Goal: Task Accomplishment & Management: Manage account settings

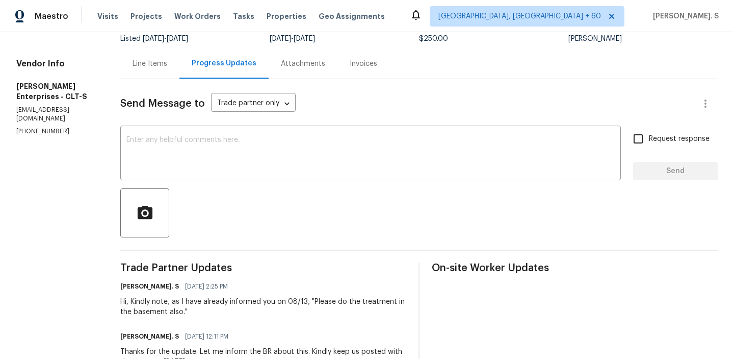
scroll to position [88, 0]
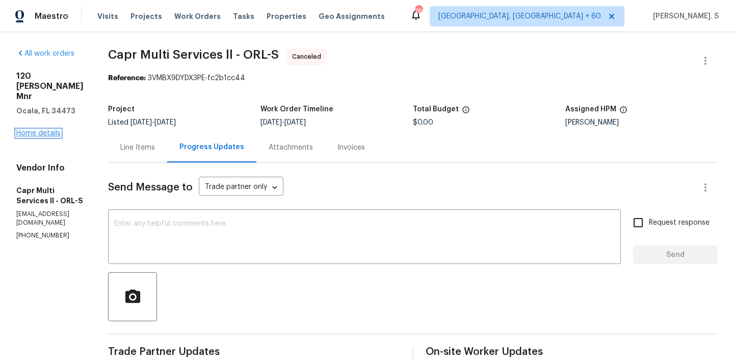
click at [23, 130] on link "Home details" at bounding box center [38, 133] width 44 height 7
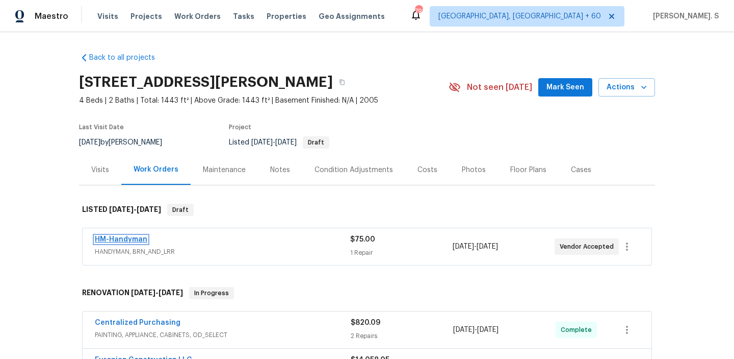
click at [114, 239] on link "HM-Handyman" at bounding box center [121, 239] width 53 height 7
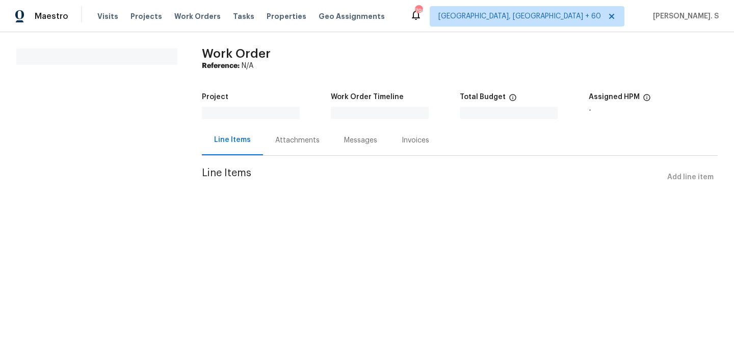
click at [114, 215] on html "Maestro Visits Projects Work Orders Tasks Properties Geo Assignments 799 Albuqu…" at bounding box center [367, 107] width 734 height 215
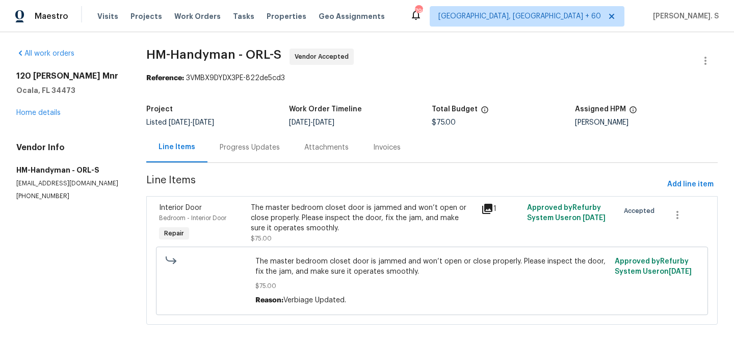
click at [279, 143] on div "Progress Updates" at bounding box center [250, 147] width 85 height 30
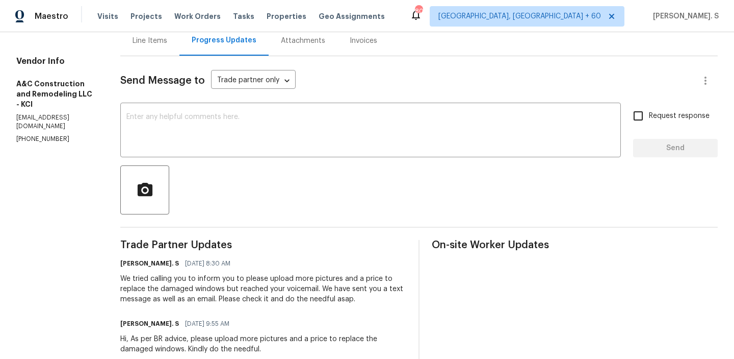
scroll to position [154, 0]
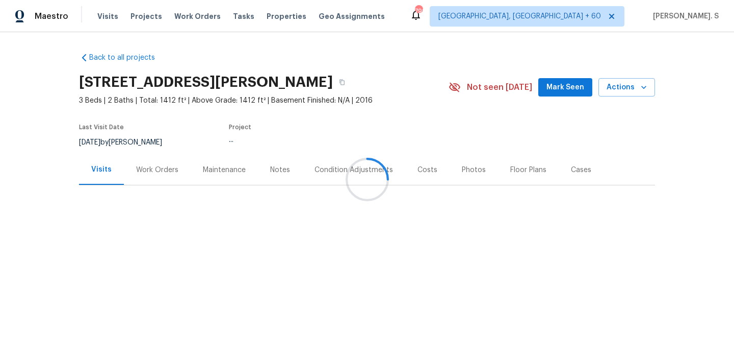
click at [155, 176] on div at bounding box center [367, 179] width 734 height 359
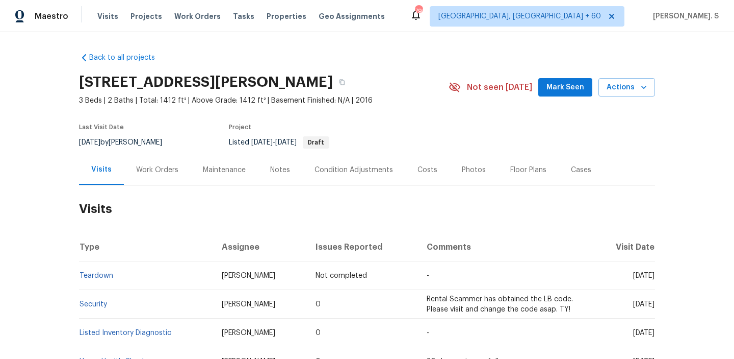
click at [155, 176] on div "Work Orders" at bounding box center [157, 170] width 67 height 30
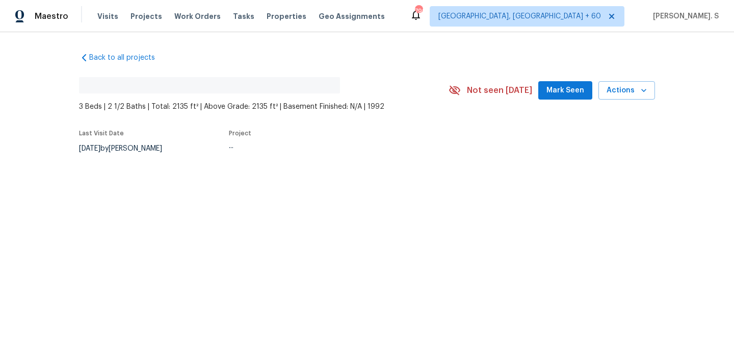
click at [165, 149] on div "8/1/2025 by Marcos Reyes" at bounding box center [126, 148] width 95 height 12
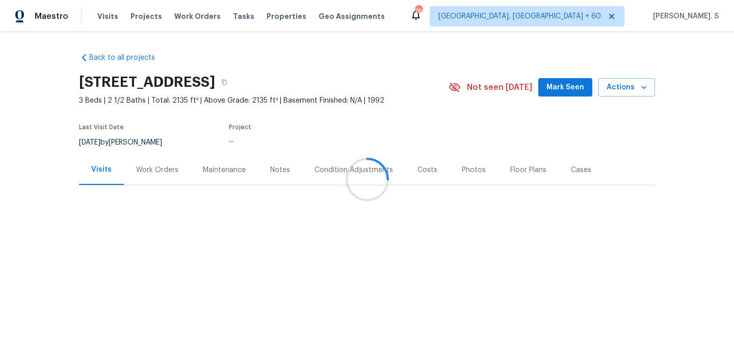
click at [163, 166] on div "Work Orders" at bounding box center [157, 170] width 42 height 10
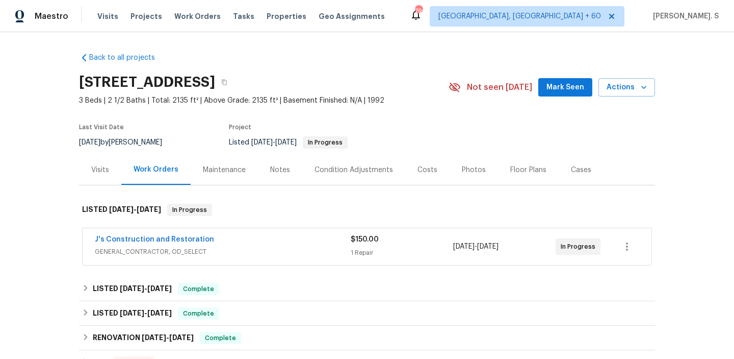
click at [163, 166] on div "Work Orders" at bounding box center [156, 169] width 45 height 10
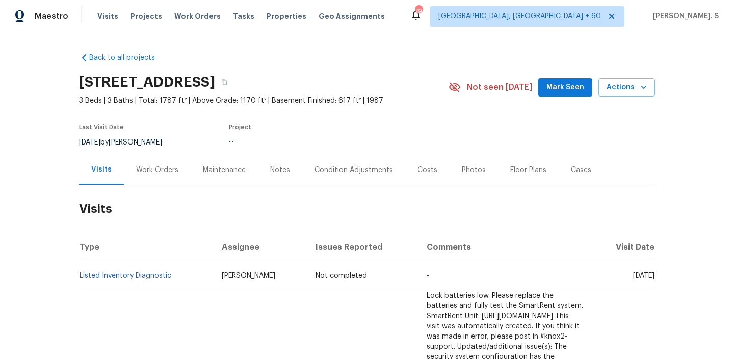
click at [156, 165] on div "Work Orders" at bounding box center [157, 170] width 42 height 10
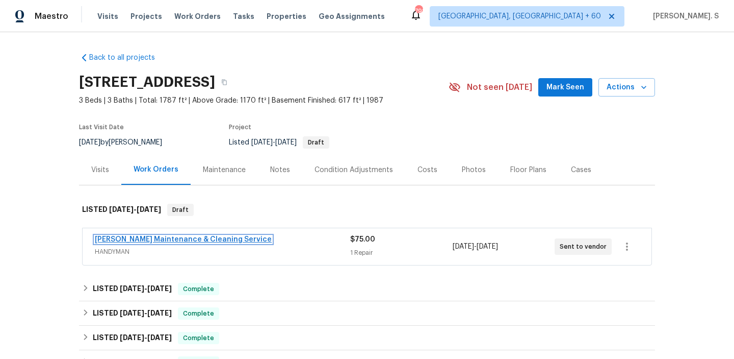
click at [173, 238] on link "Baker's Maintenance & Cleaning Service" at bounding box center [183, 239] width 177 height 7
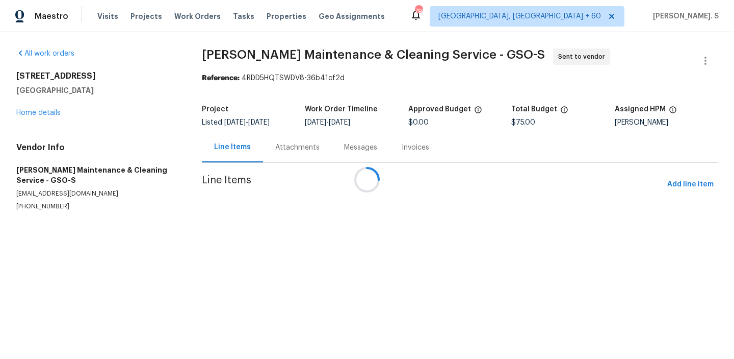
click at [293, 162] on div at bounding box center [367, 179] width 734 height 359
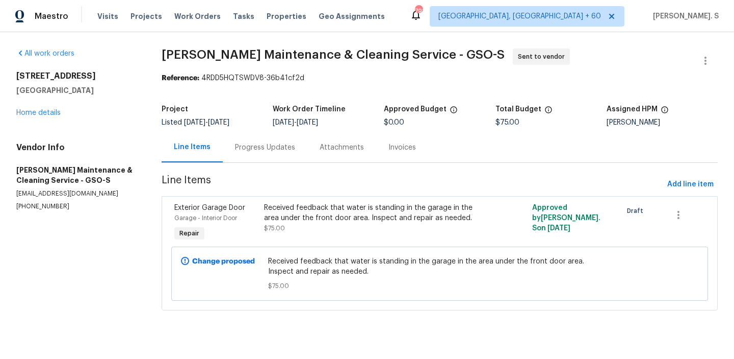
click at [293, 162] on div "Progress Updates" at bounding box center [265, 147] width 85 height 30
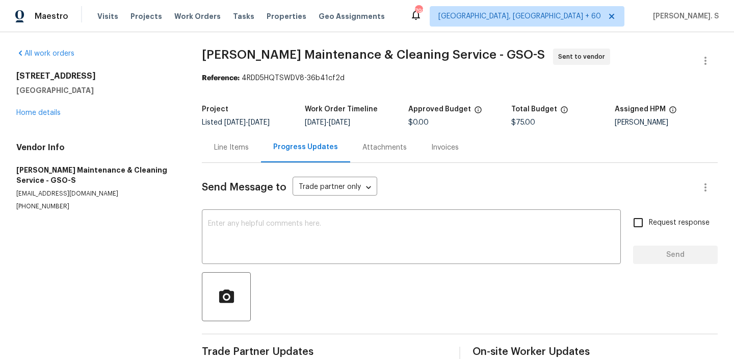
click at [293, 162] on div "Progress Updates" at bounding box center [305, 147] width 89 height 30
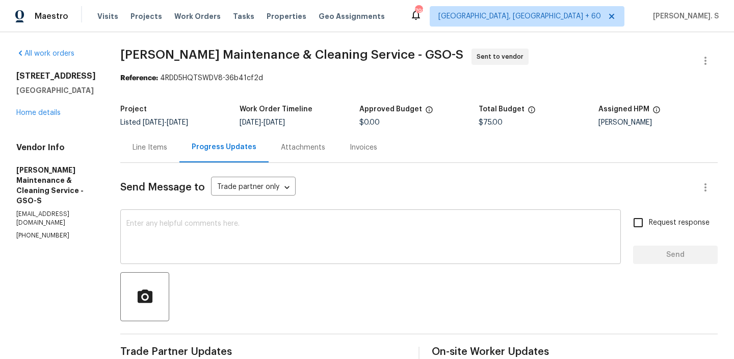
click at [257, 224] on textarea at bounding box center [370, 238] width 489 height 36
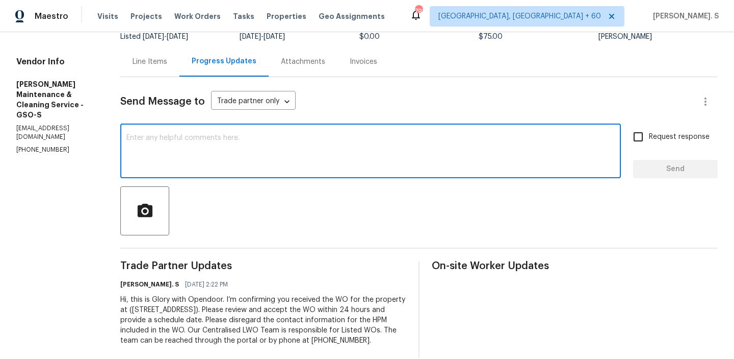
scroll to position [111, 0]
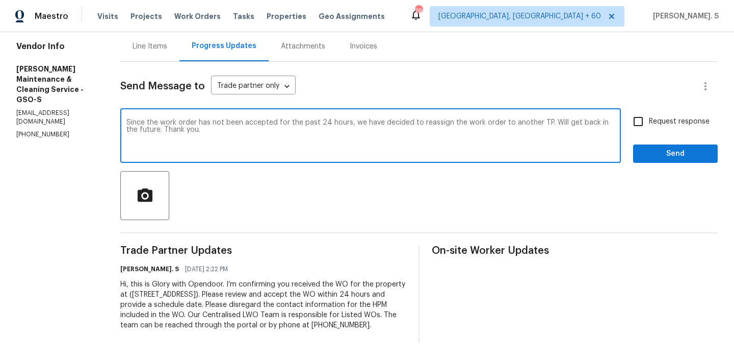
type textarea "Since the work order has not been accepted for the past 24 hours, we have decid…"
click at [687, 111] on label "Request response" at bounding box center [669, 121] width 82 height 21
click at [649, 111] on input "Request response" at bounding box center [638, 121] width 21 height 21
checkbox input "true"
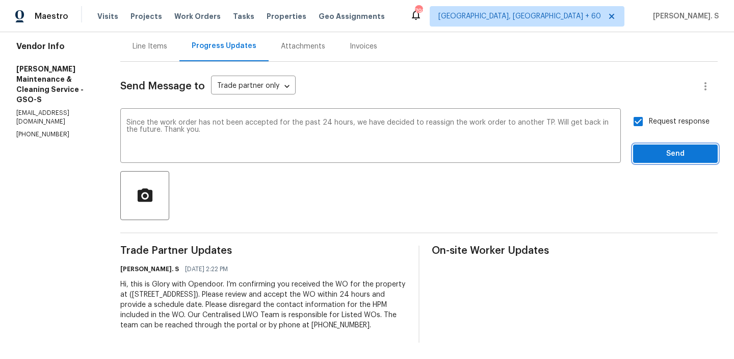
click at [670, 147] on span "Send" at bounding box center [676, 153] width 68 height 13
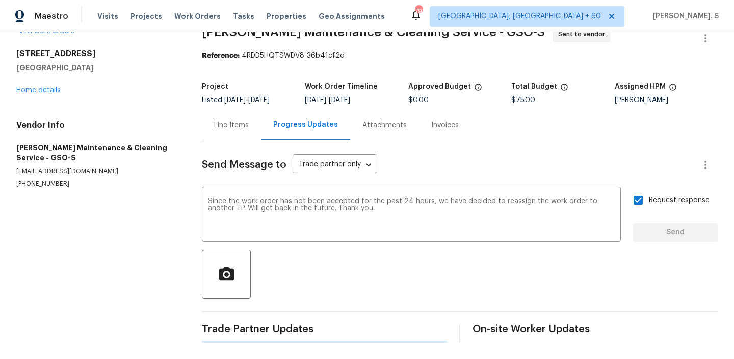
scroll to position [22, 0]
click at [713, 40] on button "button" at bounding box center [706, 38] width 24 height 24
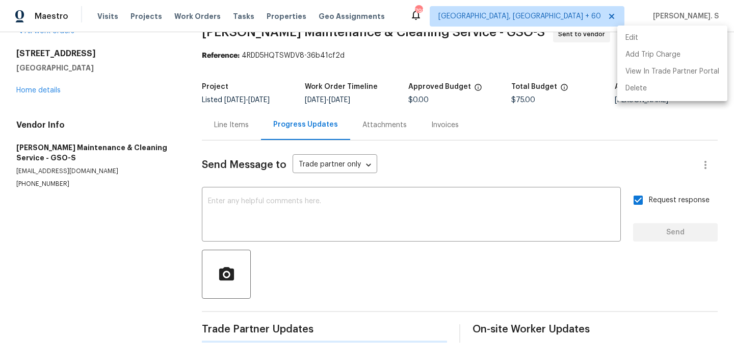
click at [665, 42] on li "Edit" at bounding box center [673, 38] width 110 height 17
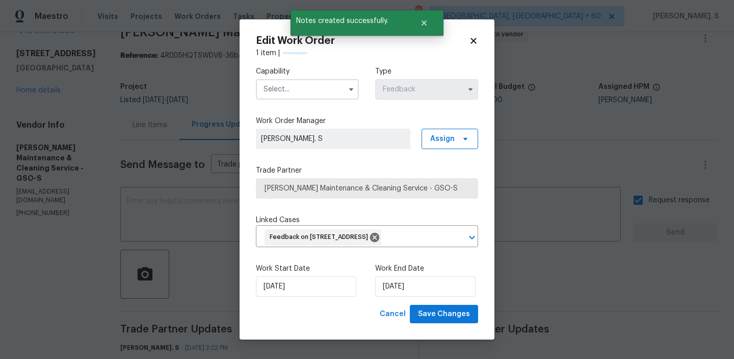
scroll to position [16, 0]
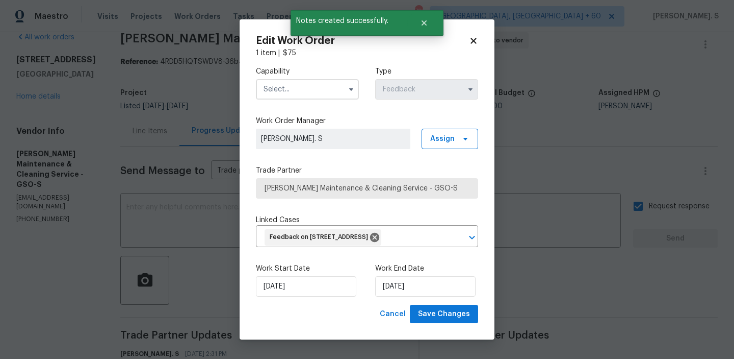
click at [314, 79] on input "text" at bounding box center [307, 89] width 103 height 20
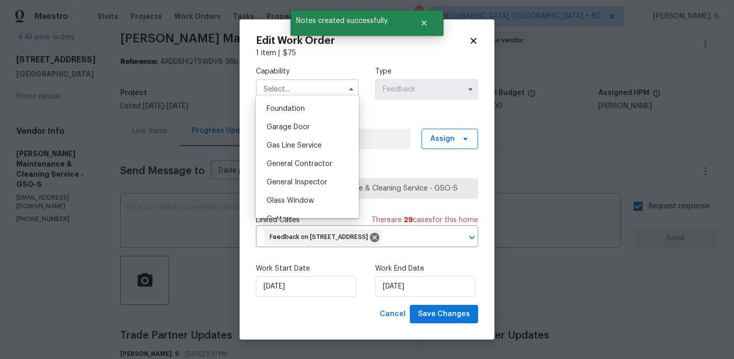
scroll to position [477, 0]
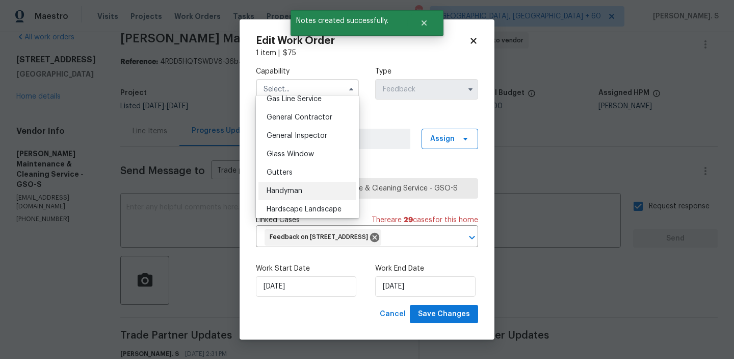
click at [306, 189] on div "Handyman" at bounding box center [308, 191] width 98 height 18
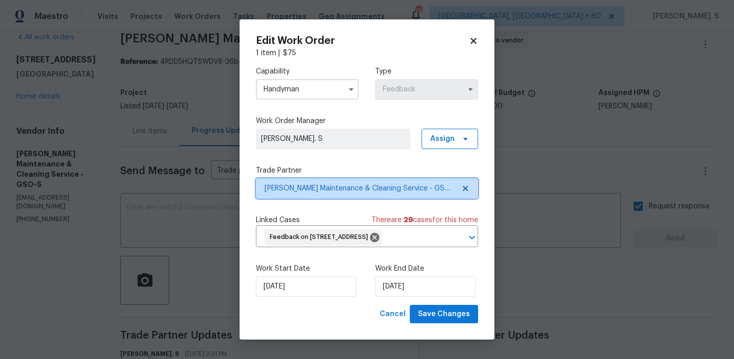
click at [464, 186] on icon at bounding box center [465, 188] width 5 height 5
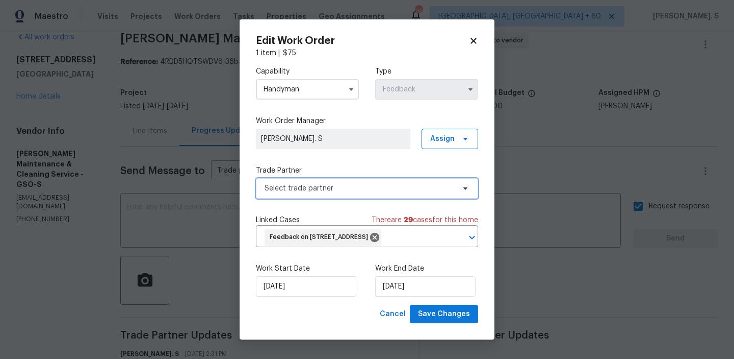
click at [464, 185] on icon at bounding box center [466, 188] width 8 height 8
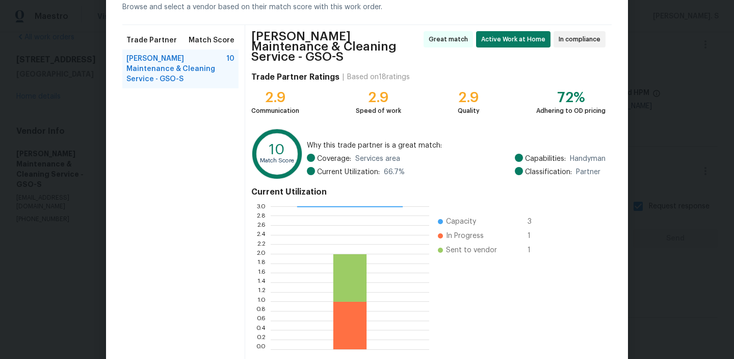
scroll to position [95, 0]
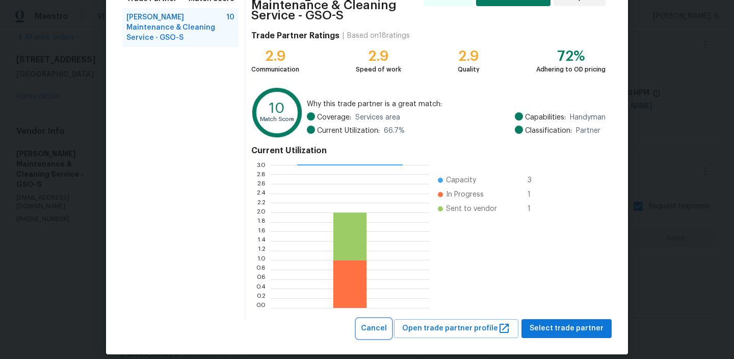
click at [387, 322] on span "Cancel" at bounding box center [374, 328] width 26 height 13
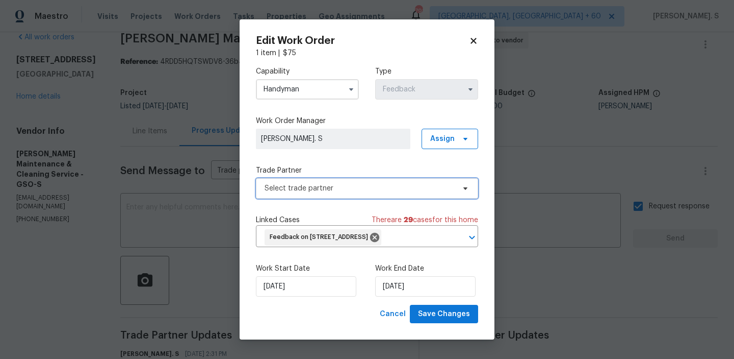
scroll to position [0, 0]
click at [317, 87] on input "Handyman" at bounding box center [307, 89] width 103 height 20
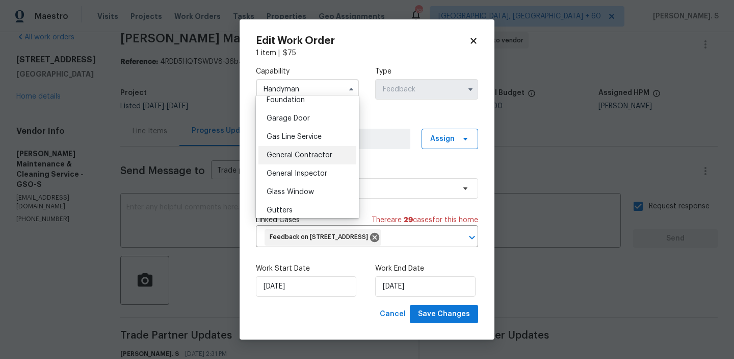
scroll to position [447, 0]
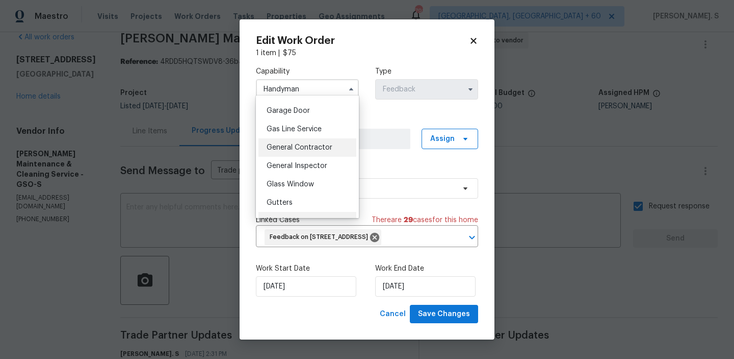
click at [316, 144] on span "General Contractor" at bounding box center [300, 147] width 66 height 7
type input "General Contractor"
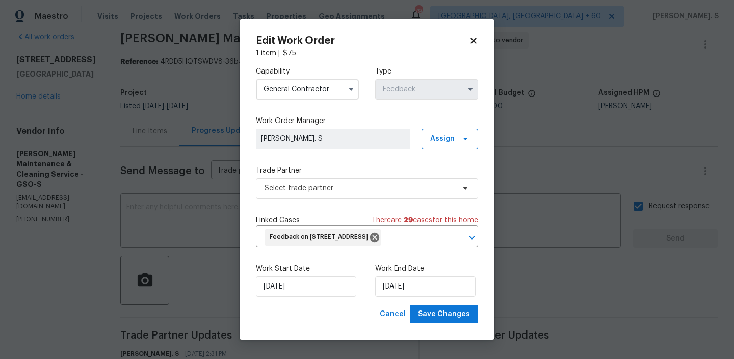
click at [375, 173] on div "Trade Partner Select trade partner" at bounding box center [367, 181] width 222 height 33
click at [375, 184] on span "Select trade partner" at bounding box center [360, 188] width 190 height 10
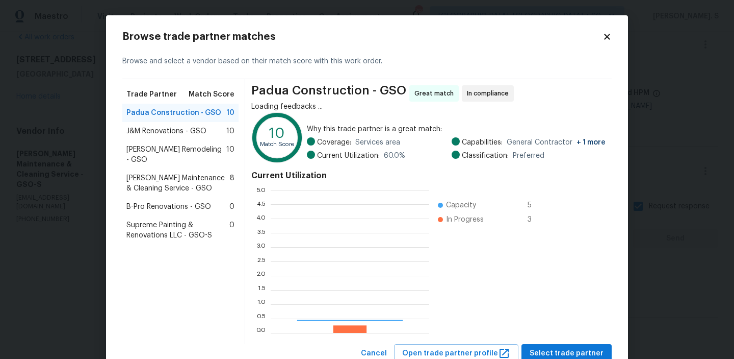
scroll to position [143, 159]
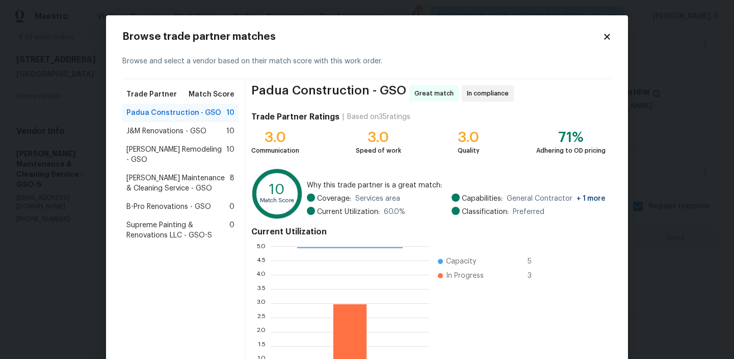
click at [172, 124] on div "J&M Renovations - GSO 10" at bounding box center [180, 131] width 116 height 18
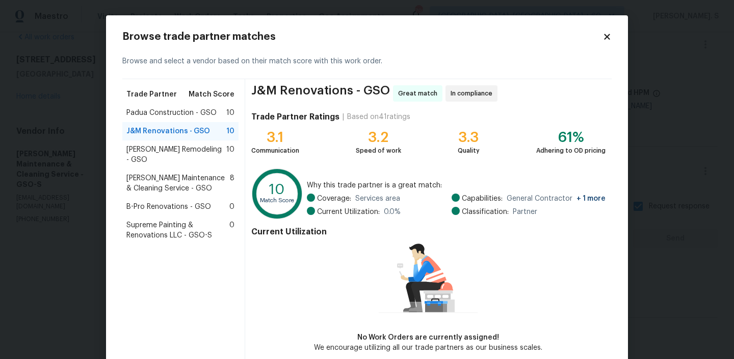
click at [186, 153] on span "Pino Remodeling - GSO" at bounding box center [176, 154] width 100 height 20
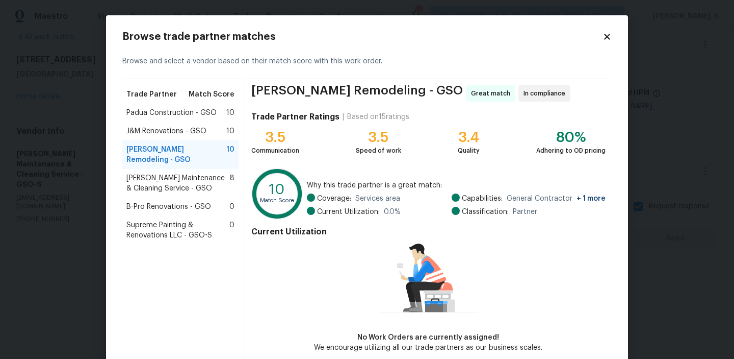
click at [216, 117] on div "Padua Construction - GSO 10" at bounding box center [180, 113] width 108 height 10
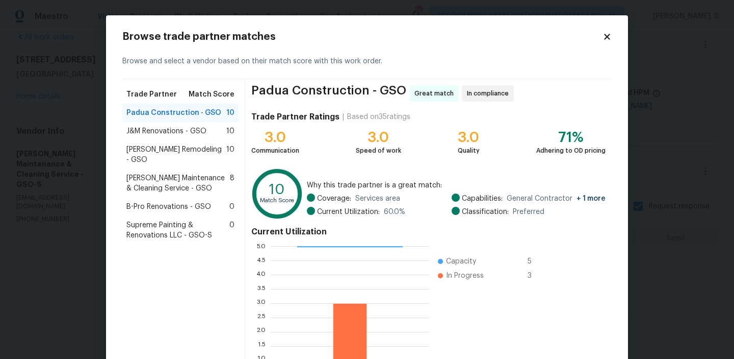
click at [213, 152] on div "Pino Remodeling - GSO 10" at bounding box center [180, 154] width 108 height 20
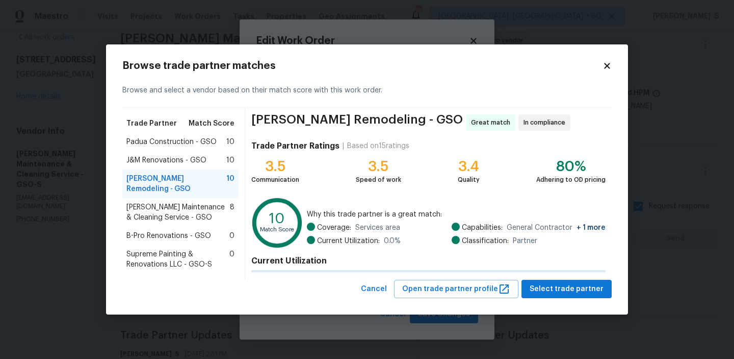
scroll to position [49, 0]
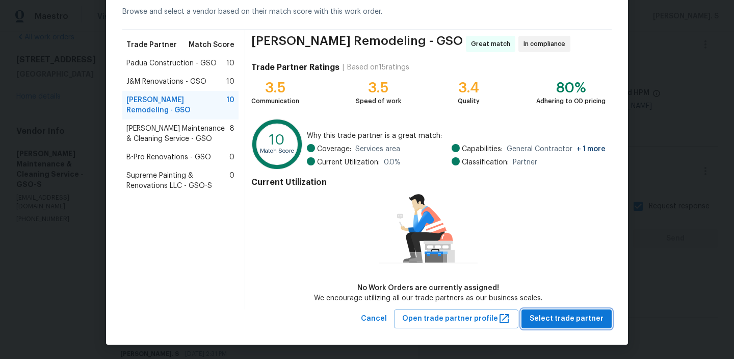
click at [573, 312] on span "Select trade partner" at bounding box center [567, 318] width 74 height 13
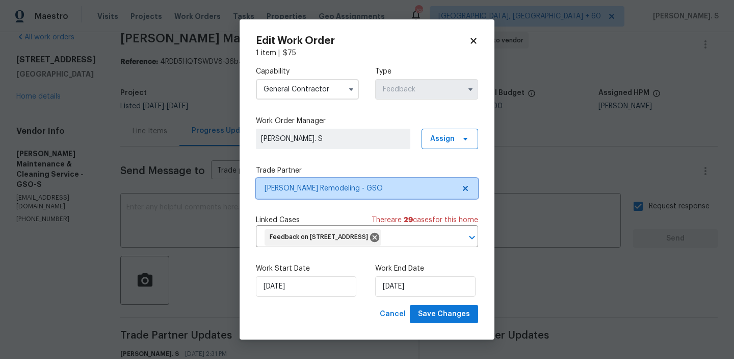
scroll to position [0, 0]
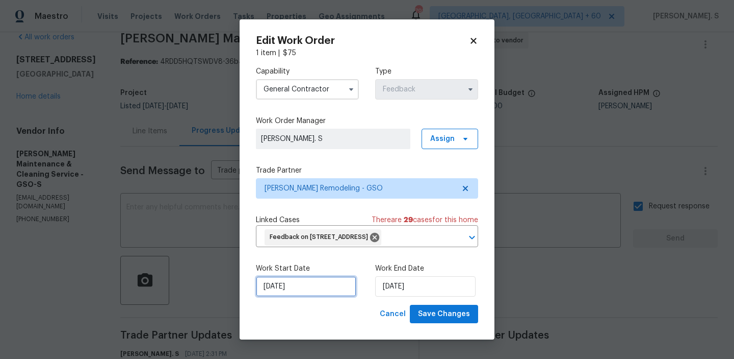
click at [331, 296] on input "8/19/2025" at bounding box center [306, 286] width 100 height 20
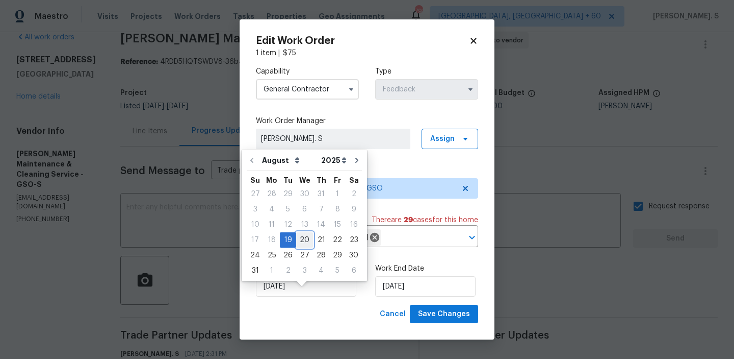
click at [299, 240] on div "20" at bounding box center [304, 240] width 17 height 14
type input "[DATE]"
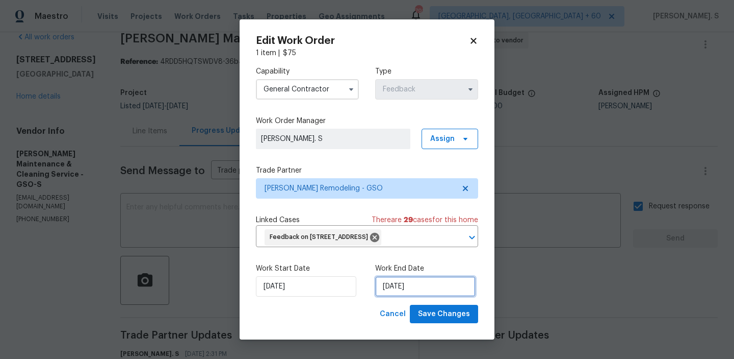
click at [403, 296] on input "8/21/2025" at bounding box center [425, 286] width 100 height 20
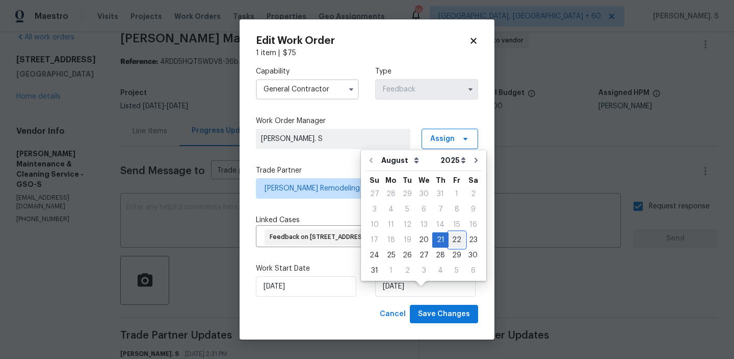
click at [455, 240] on div "22" at bounding box center [457, 240] width 16 height 14
type input "[DATE]"
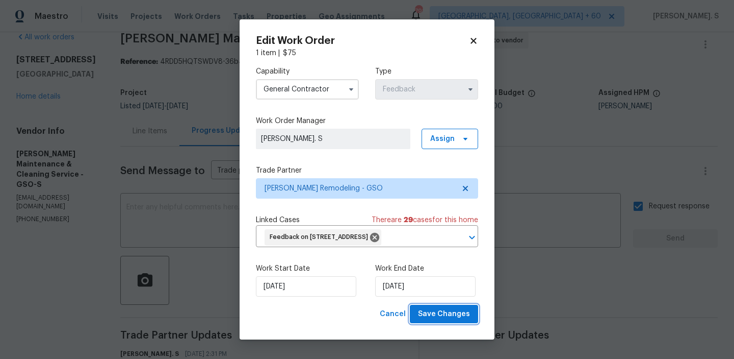
click at [445, 320] on span "Save Changes" at bounding box center [444, 314] width 52 height 13
click at [47, 102] on body "Maestro Visits Projects Work Orders Tasks Properties Geo Assignments 798 Albuqu…" at bounding box center [367, 179] width 734 height 359
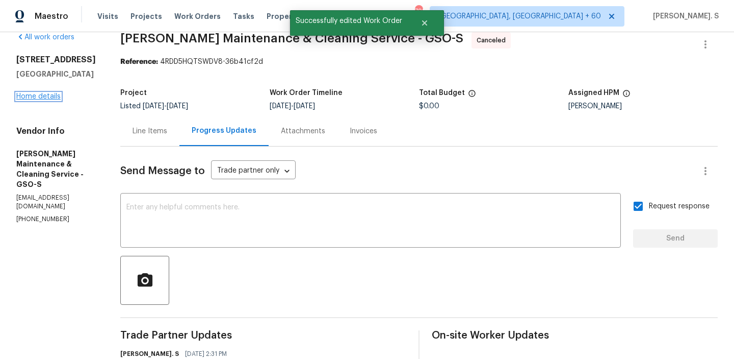
click at [43, 99] on link "Home details" at bounding box center [38, 96] width 44 height 7
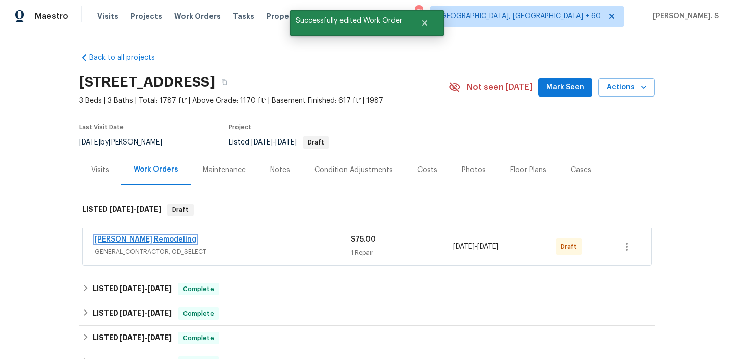
click at [144, 237] on link "Pino Remodeling" at bounding box center [146, 239] width 102 height 7
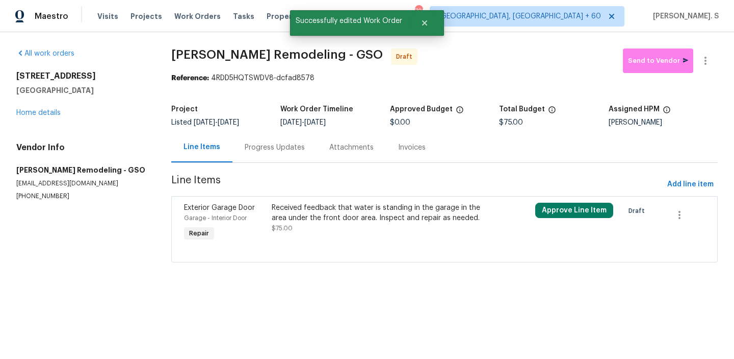
click at [350, 248] on div at bounding box center [444, 249] width 521 height 12
click at [341, 228] on div "Received feedback that water is standing in the garage in the area under the fr…" at bounding box center [379, 217] width 214 height 31
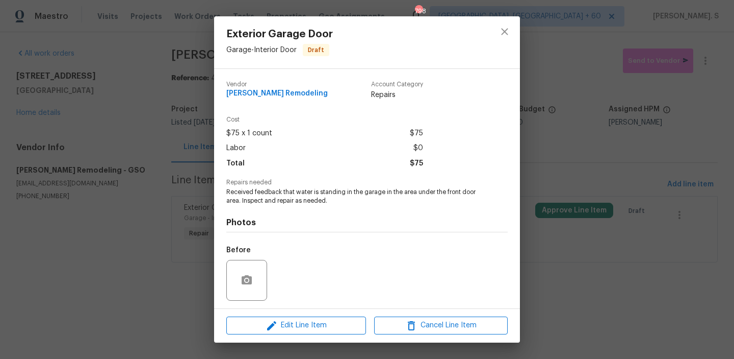
click at [320, 314] on div "Edit Line Item Cancel Line Item" at bounding box center [367, 325] width 306 height 34
click at [322, 327] on span "Edit Line Item" at bounding box center [297, 325] width 134 height 13
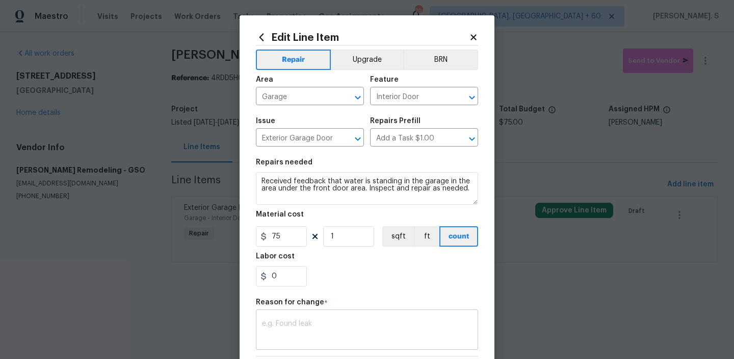
click at [340, 332] on textarea at bounding box center [367, 330] width 210 height 21
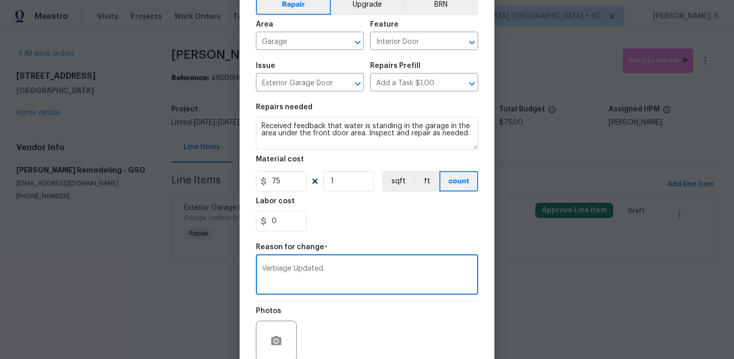
scroll to position [133, 0]
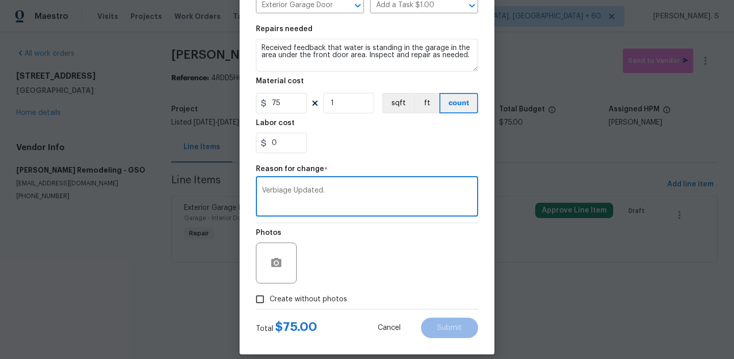
type textarea "Verbiage Updated."
click at [320, 307] on label "Create without photos" at bounding box center [298, 298] width 97 height 19
click at [270, 307] on input "Create without photos" at bounding box center [259, 298] width 19 height 19
checkbox input "true"
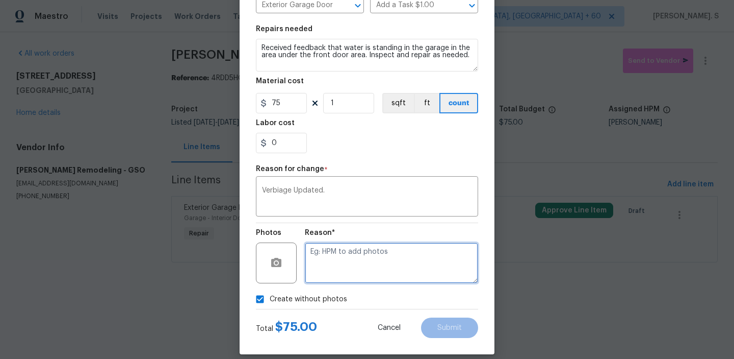
click at [389, 253] on textarea at bounding box center [391, 262] width 173 height 41
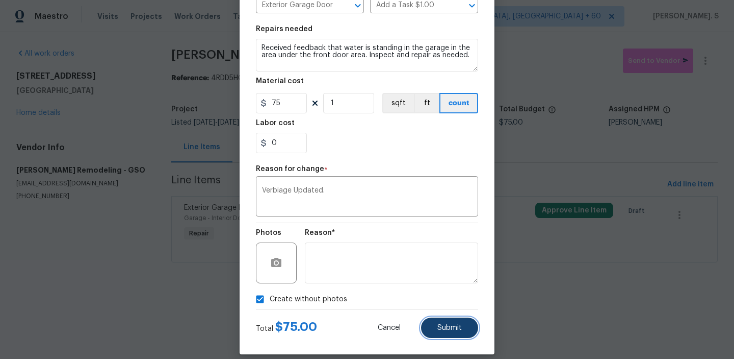
click at [458, 322] on button "Submit" at bounding box center [449, 327] width 57 height 20
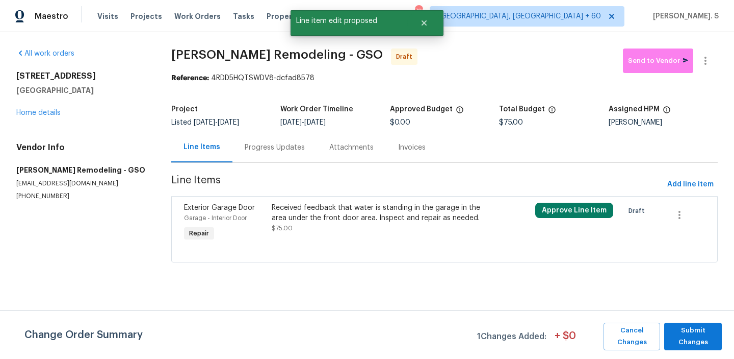
scroll to position [0, 0]
click at [696, 340] on span "Submit Changes" at bounding box center [693, 335] width 47 height 23
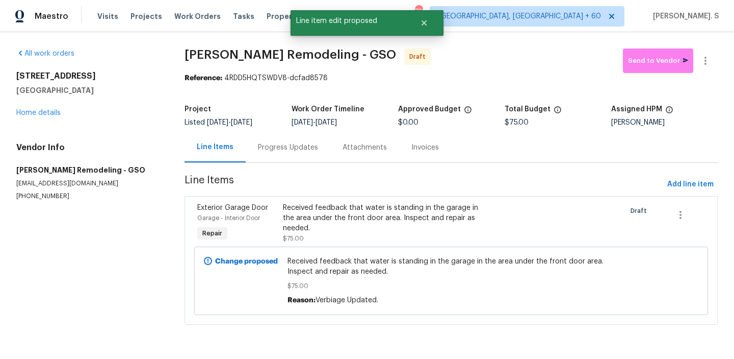
click at [272, 161] on div "Progress Updates" at bounding box center [288, 147] width 85 height 30
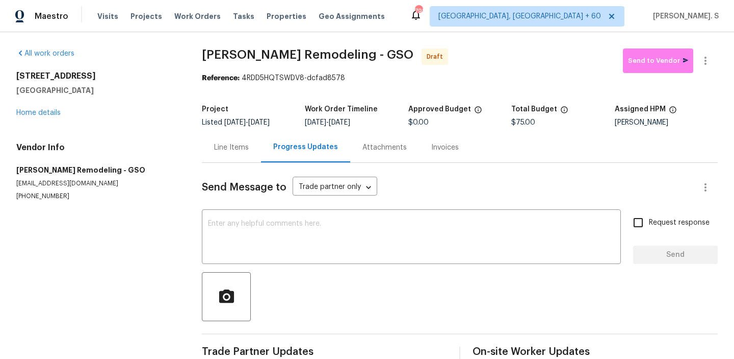
click at [276, 270] on div "Send Message to Trade partner only Trade partner only ​ x ​ Request response Se…" at bounding box center [460, 263] width 516 height 200
click at [272, 246] on textarea at bounding box center [411, 238] width 407 height 36
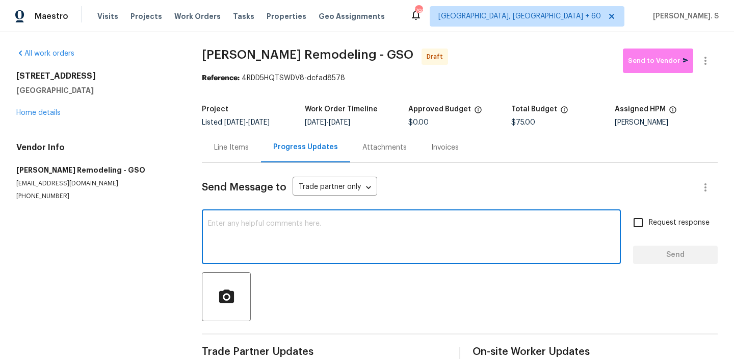
paste textarea "Hi, this is Glory with Opendoor. I’m confirming you received the WO for the pro…"
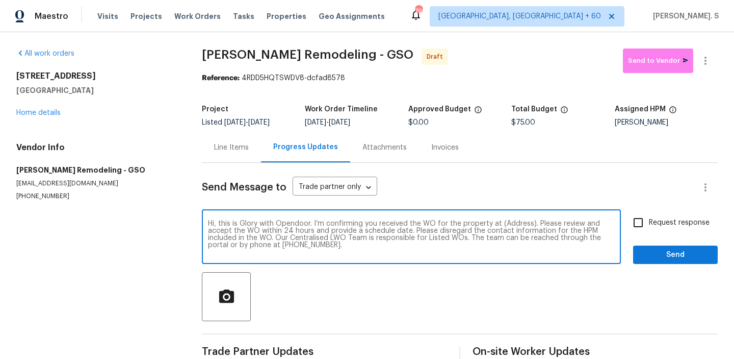
click at [517, 225] on textarea "Hi, this is Glory with Opendoor. I’m confirming you received the WO for the pro…" at bounding box center [411, 238] width 407 height 36
paste textarea "204 Barrington Pl, Winston Salem, NC 27104"
type textarea "Hi, this is Glory with Opendoor. I’m confirming you received the WO for the pro…"
click at [706, 66] on icon "button" at bounding box center [706, 61] width 12 height 12
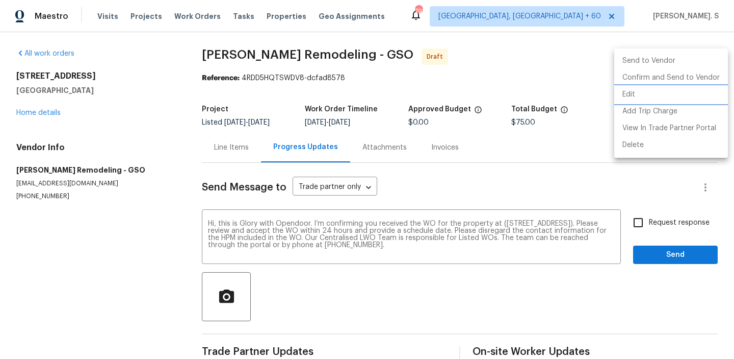
click at [652, 91] on li "Edit" at bounding box center [672, 94] width 114 height 17
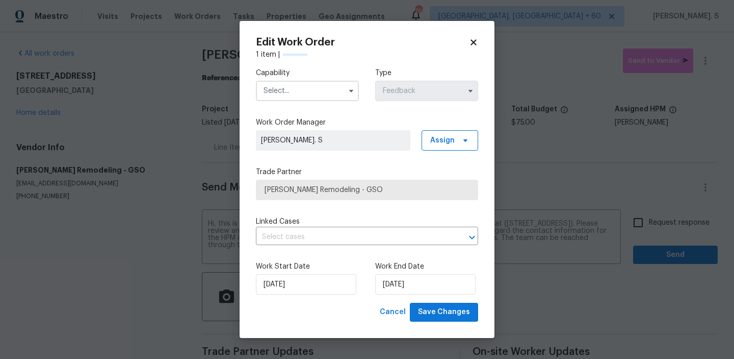
click at [339, 96] on input "text" at bounding box center [307, 91] width 103 height 20
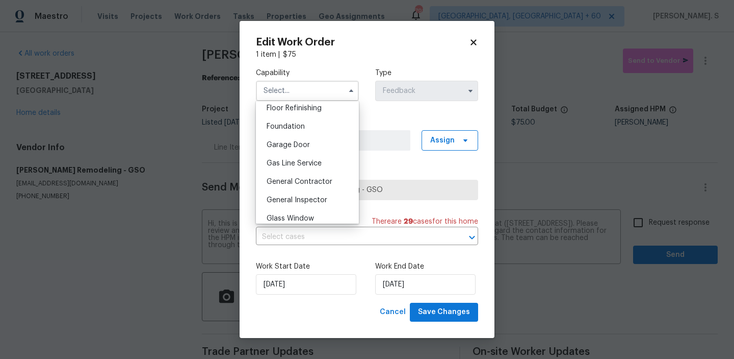
scroll to position [477, 0]
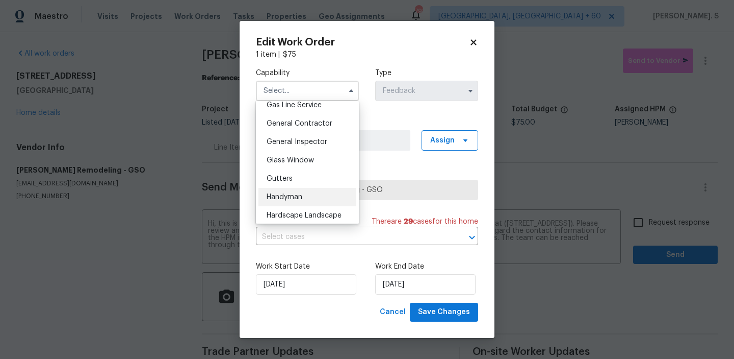
click at [336, 194] on div "Handyman" at bounding box center [308, 197] width 98 height 18
type input "Handyman"
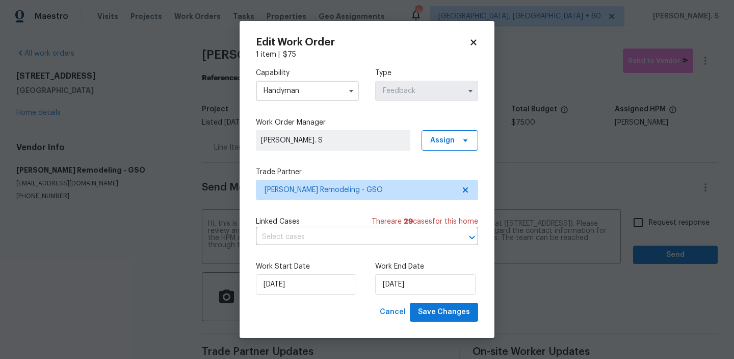
click at [341, 229] on div "Linked Cases There are 29 case s for this home ​" at bounding box center [367, 230] width 222 height 29
click at [341, 232] on input "text" at bounding box center [353, 237] width 194 height 16
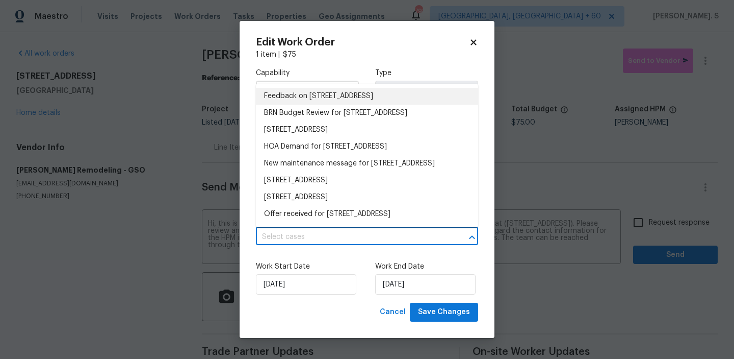
click at [323, 97] on li "Feedback on 204 Barrington Pl, Winston Salem, NC 27104" at bounding box center [367, 96] width 222 height 17
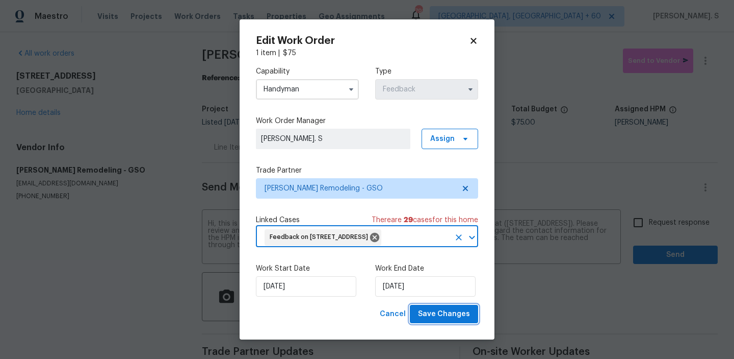
click at [435, 320] on span "Save Changes" at bounding box center [444, 314] width 52 height 13
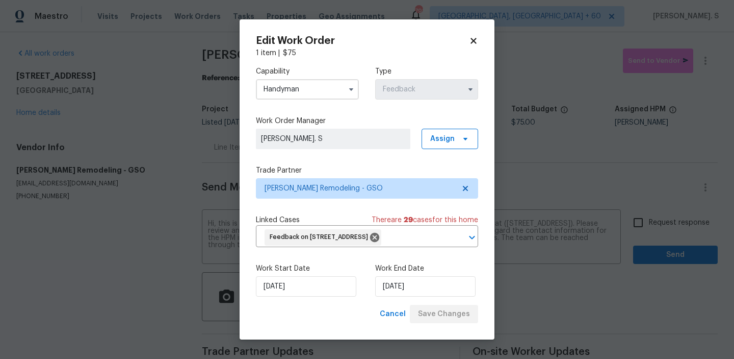
click at [648, 225] on body "Maestro Visits Projects Work Orders Tasks Properties Geo Assignments 798 Albuqu…" at bounding box center [367, 179] width 734 height 359
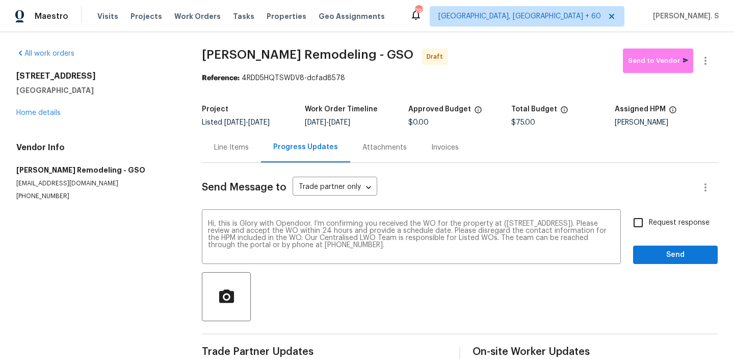
click at [648, 225] on input "Request response" at bounding box center [638, 222] width 21 height 21
checkbox input "true"
click at [658, 262] on button "Send" at bounding box center [675, 254] width 85 height 19
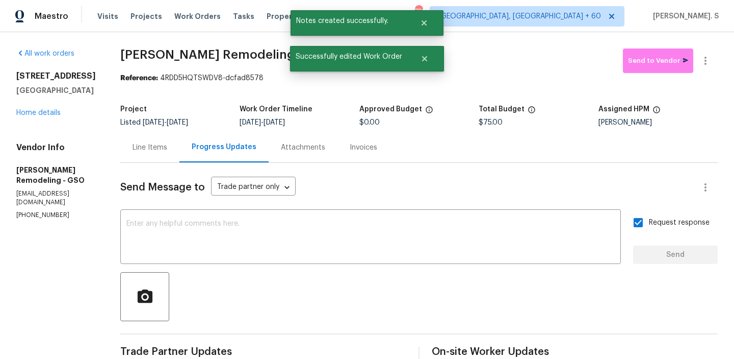
click at [718, 58] on div "All work orders 204 Barrington Pl Winston Salem, NC 27104 Home details Vendor I…" at bounding box center [367, 245] width 734 height 427
click at [703, 58] on icon "button" at bounding box center [706, 61] width 12 height 12
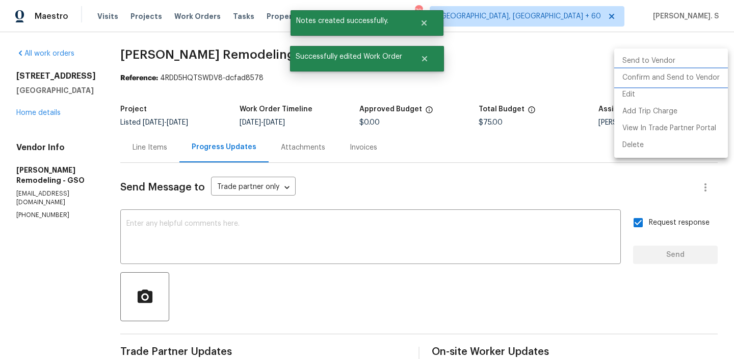
click at [701, 78] on li "Confirm and Send to Vendor" at bounding box center [672, 77] width 114 height 17
click at [259, 48] on div at bounding box center [367, 179] width 734 height 359
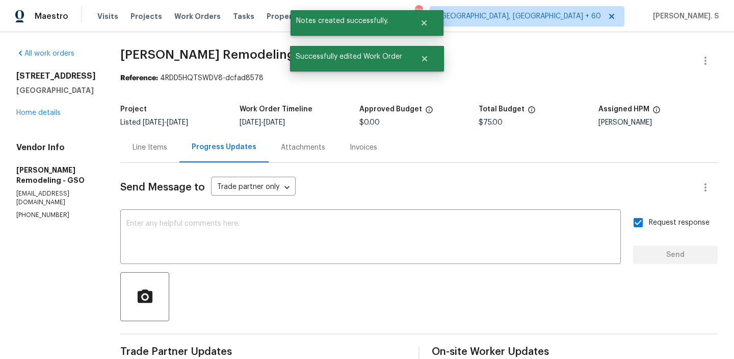
click at [259, 48] on div "Edit Add Trip Charge View In Trade Partner Portal Delete" at bounding box center [367, 179] width 734 height 359
click at [259, 48] on div "All work orders 204 Barrington Pl Winston Salem, NC 27104 Home details Vendor I…" at bounding box center [367, 245] width 734 height 427
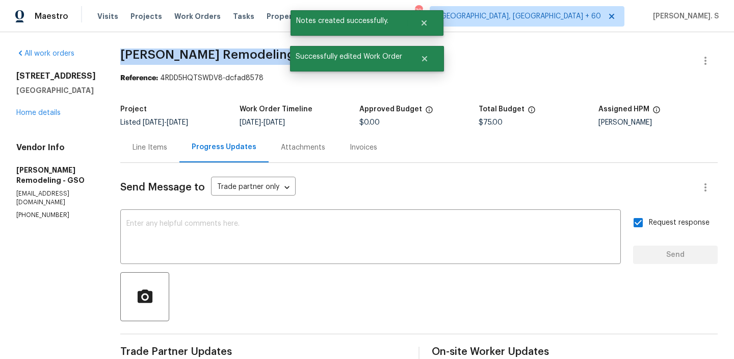
copy span "Pino Remodeling - GSO"
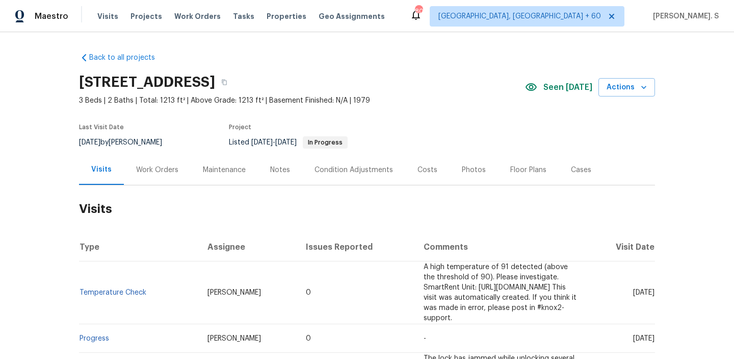
click at [173, 183] on div "Work Orders" at bounding box center [157, 170] width 67 height 30
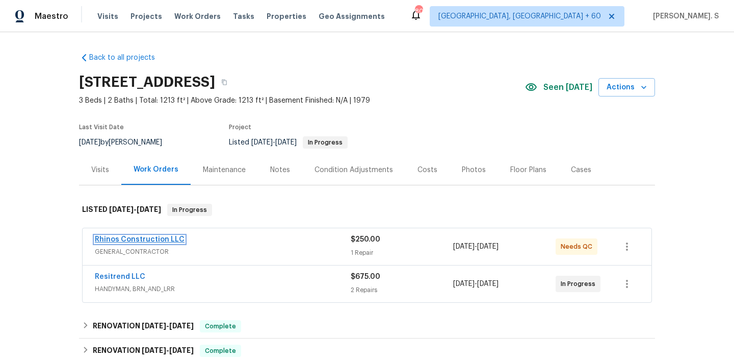
click at [162, 240] on link "Rhinos Construction LLC" at bounding box center [140, 239] width 90 height 7
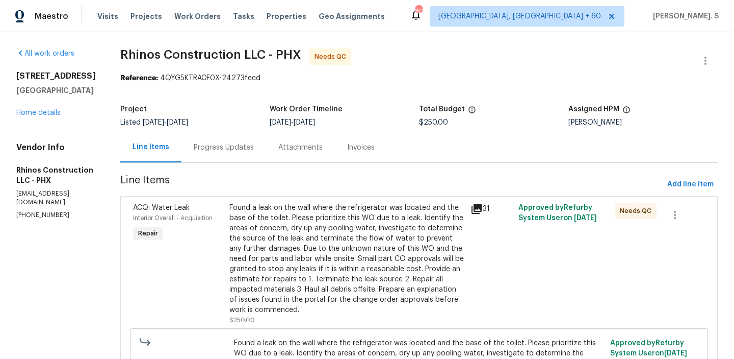
click at [219, 164] on section "Rhinos Construction LLC - PHX Needs QC Reference: 4QYG5KTRACF0X-24273fecd Proje…" at bounding box center [419, 258] width 598 height 421
click at [218, 143] on div "Progress Updates" at bounding box center [224, 147] width 60 height 10
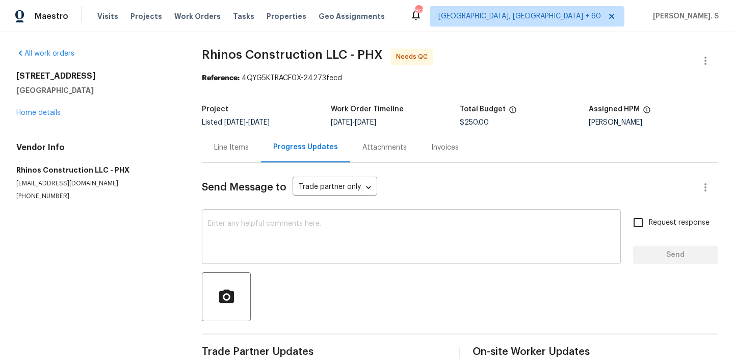
click at [233, 264] on div "x ​" at bounding box center [411, 238] width 419 height 52
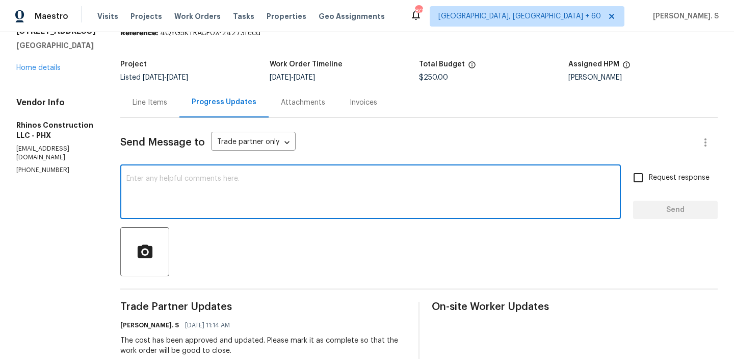
scroll to position [47, 0]
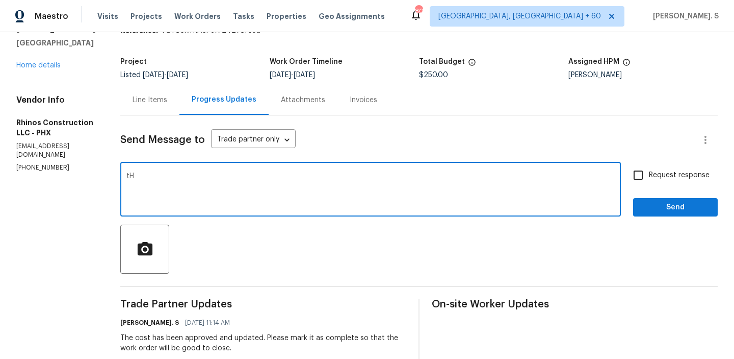
type textarea "t"
type textarea "Thanks for doing that. The work order is approved and QC is done."
click at [659, 179] on span "Request response" at bounding box center [679, 175] width 61 height 11
click at [649, 179] on input "Request response" at bounding box center [638, 174] width 21 height 21
checkbox input "true"
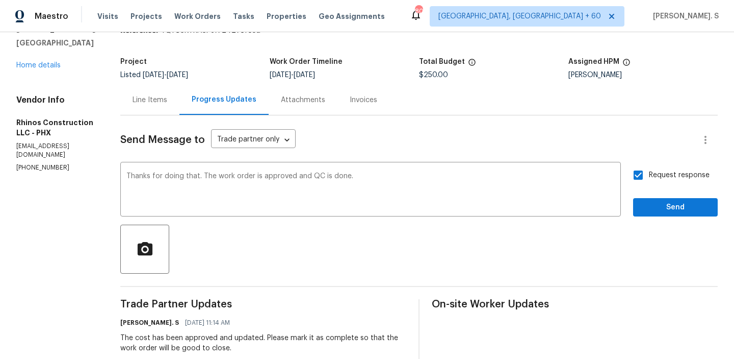
click at [657, 214] on button "Send" at bounding box center [675, 207] width 85 height 19
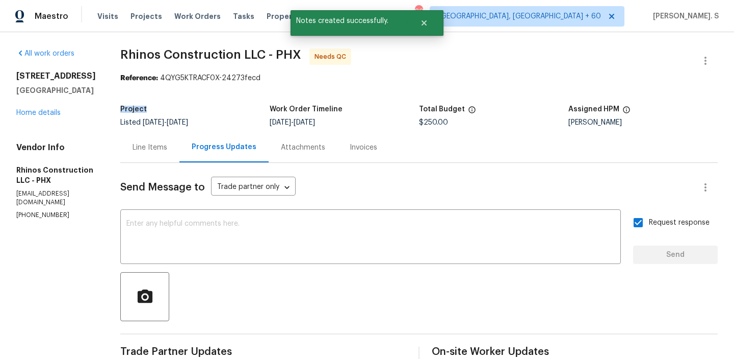
click at [223, 52] on span "Rhinos Construction LLC - PHX" at bounding box center [210, 54] width 181 height 12
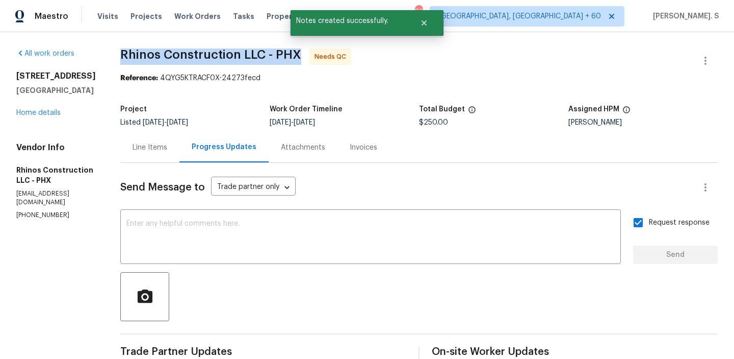
copy span "Rhinos Construction LLC - PHX"
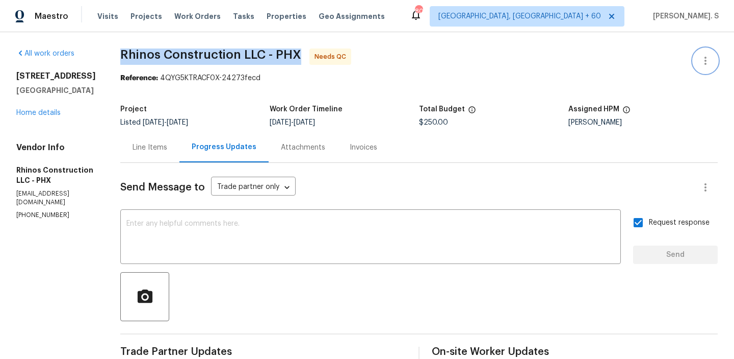
click at [714, 54] on button "button" at bounding box center [706, 60] width 24 height 24
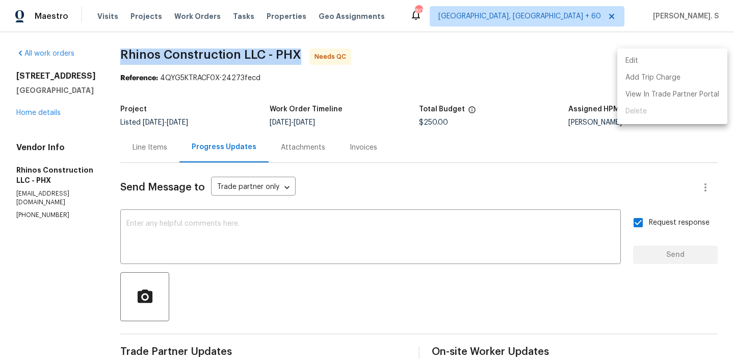
click at [619, 54] on li "Edit" at bounding box center [673, 61] width 110 height 17
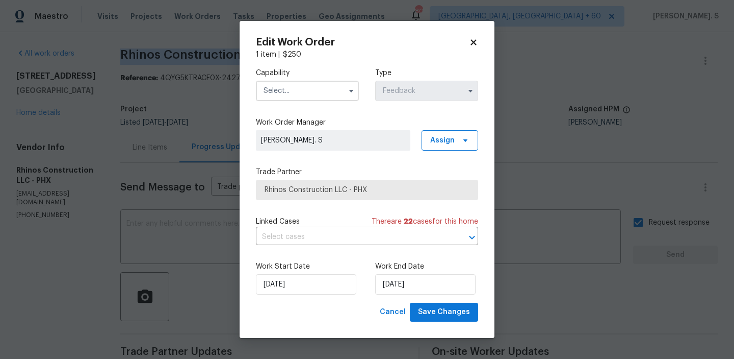
click at [317, 299] on div "Work Start Date 8/16/2025 Work End Date 8/20/2025" at bounding box center [367, 277] width 222 height 49
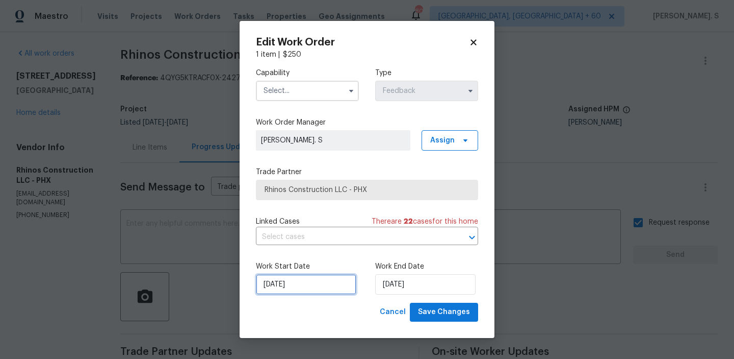
click at [318, 284] on input "8/16/2025" at bounding box center [306, 284] width 100 height 20
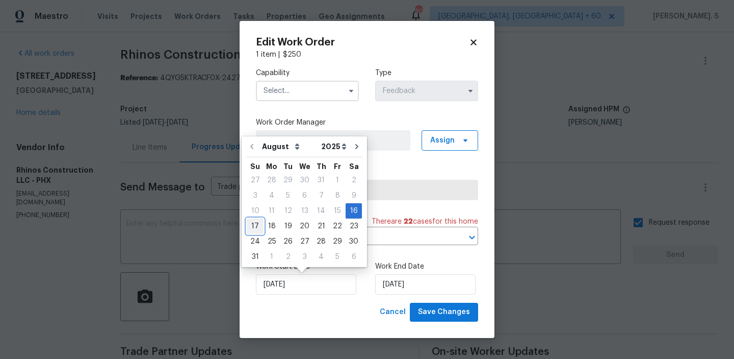
click at [259, 225] on div "17" at bounding box center [255, 226] width 17 height 14
type input "8/17/2025"
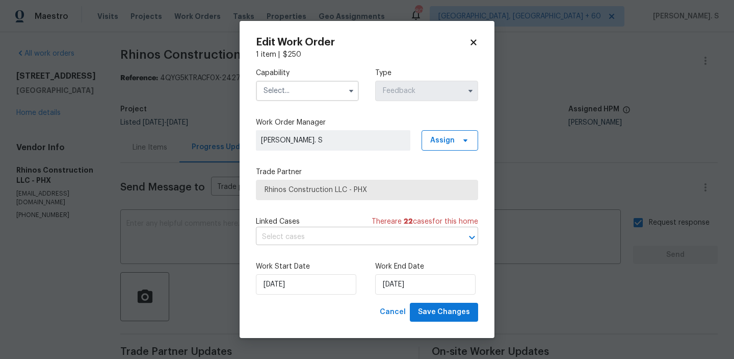
click at [287, 230] on input "text" at bounding box center [353, 237] width 194 height 16
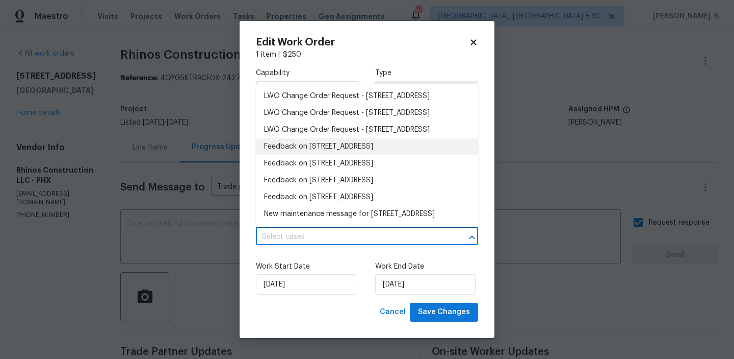
click at [292, 155] on li "Feedback on 15807 N 60th Ave, Glendale, AZ 85306" at bounding box center [367, 146] width 222 height 17
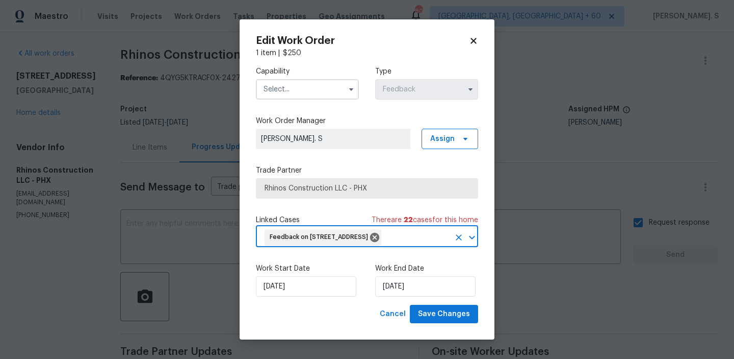
click at [325, 88] on input "text" at bounding box center [307, 89] width 103 height 20
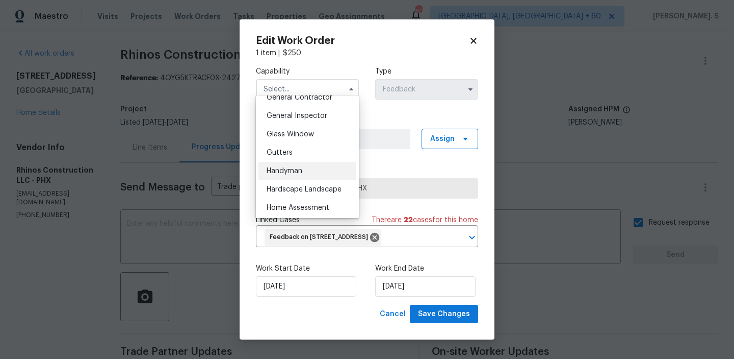
scroll to position [504, 0]
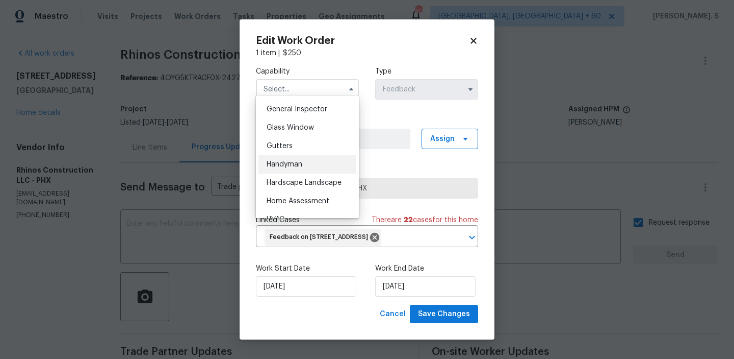
click at [315, 171] on div "Handyman" at bounding box center [308, 164] width 98 height 18
type input "Handyman"
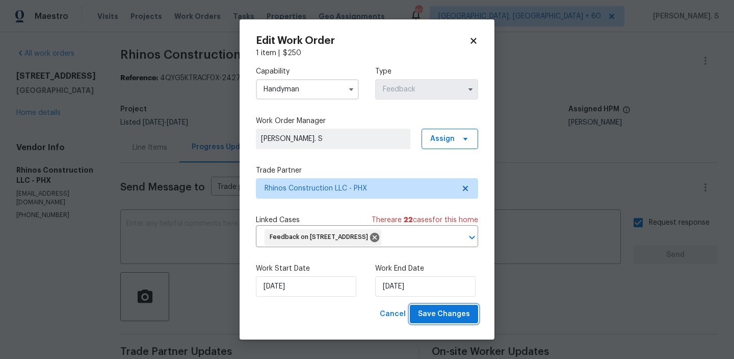
click at [436, 320] on span "Save Changes" at bounding box center [444, 314] width 52 height 13
click at [154, 149] on body "Maestro Visits Projects Work Orders Tasks Properties Geo Assignments 800 Albuqu…" at bounding box center [367, 179] width 734 height 359
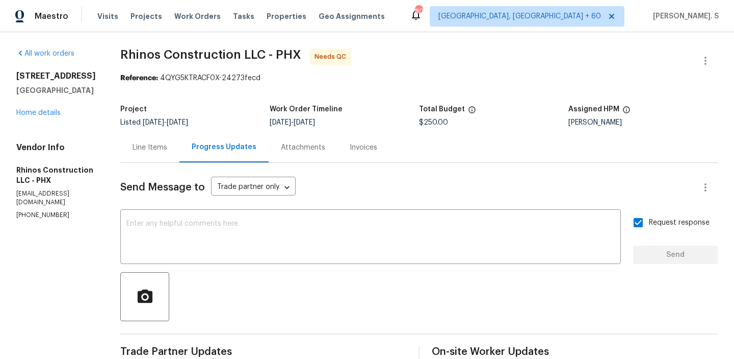
click at [154, 149] on div "Line Items" at bounding box center [150, 147] width 35 height 10
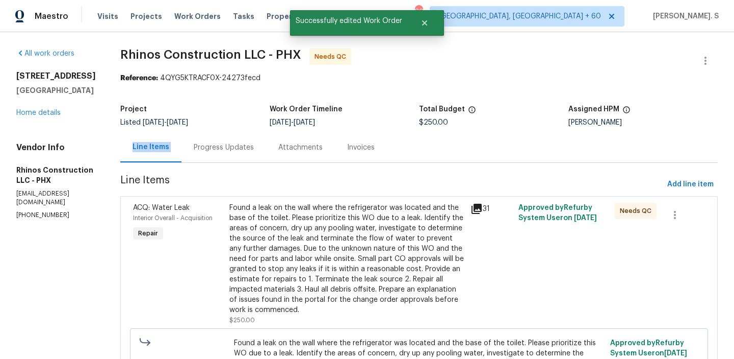
click at [292, 223] on div "Found a leak on the wall where the refrigerator was located and the base of the…" at bounding box center [347, 258] width 235 height 112
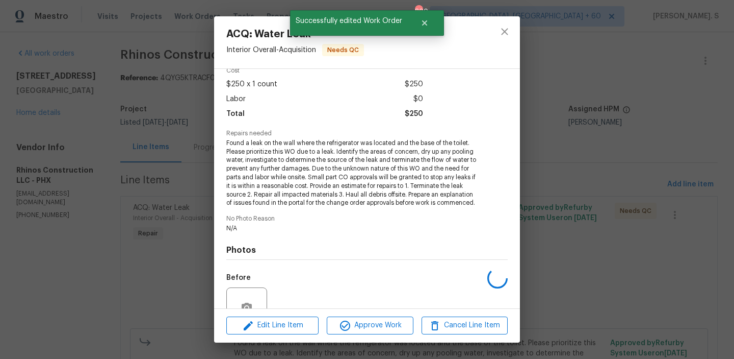
scroll to position [145, 0]
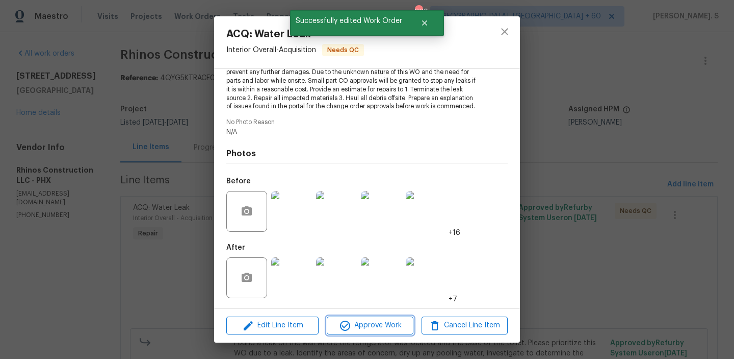
click at [358, 325] on span "Approve Work" at bounding box center [370, 325] width 80 height 13
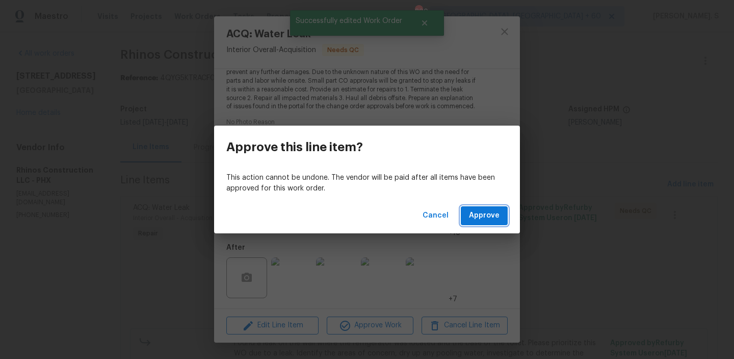
click at [464, 224] on button "Approve" at bounding box center [484, 215] width 47 height 19
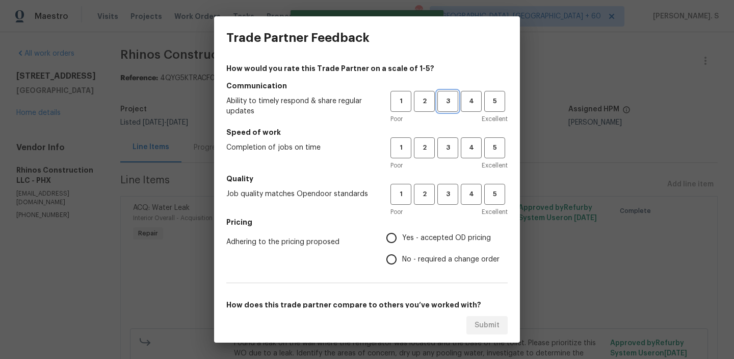
click at [446, 102] on span "3" at bounding box center [448, 101] width 19 height 12
click at [449, 165] on div "Poor Excellent" at bounding box center [449, 165] width 117 height 10
click at [449, 142] on span "3" at bounding box center [448, 148] width 19 height 12
click at [448, 201] on button "3" at bounding box center [448, 194] width 21 height 21
click at [450, 270] on div "How would you rate this Trade Partner on a scale of 1-5? Communication Ability …" at bounding box center [367, 262] width 282 height 399
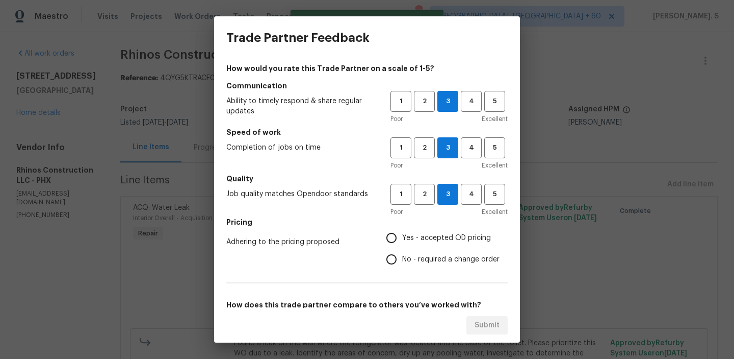
click at [450, 264] on span "No - required a change order" at bounding box center [450, 259] width 97 height 11
click at [402, 264] on input "No - required a change order" at bounding box center [391, 258] width 21 height 21
radio input "true"
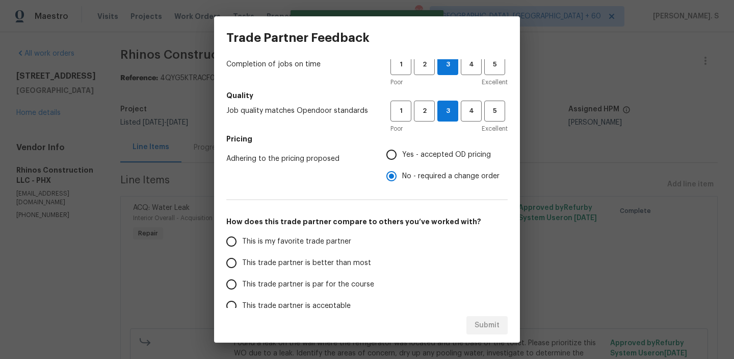
click at [348, 282] on span "This trade partner is par for the course" at bounding box center [308, 284] width 132 height 11
click at [242, 282] on input "This trade partner is par for the course" at bounding box center [231, 283] width 21 height 21
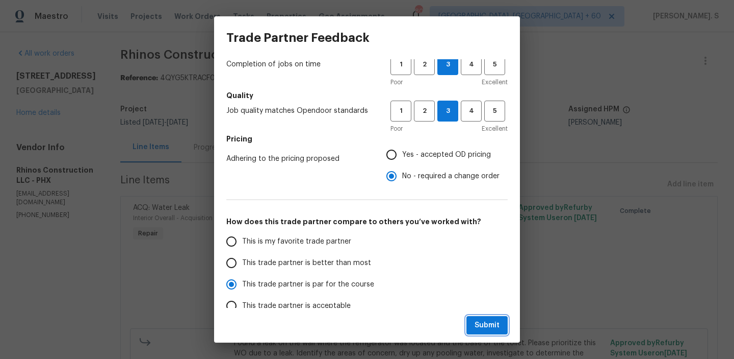
click at [501, 326] on button "Submit" at bounding box center [487, 325] width 41 height 19
radio input "true"
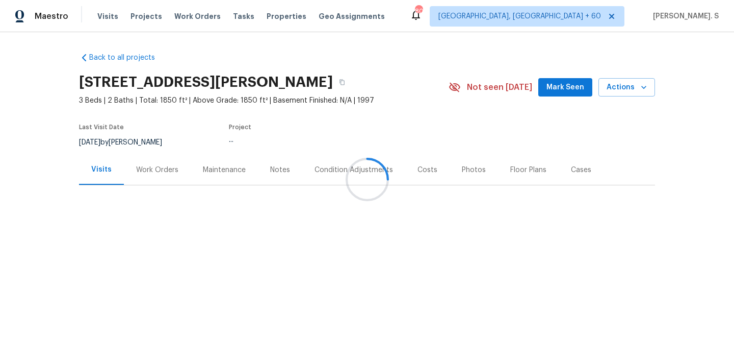
click at [169, 162] on div at bounding box center [367, 179] width 734 height 359
click at [169, 162] on div "Work Orders" at bounding box center [157, 170] width 67 height 30
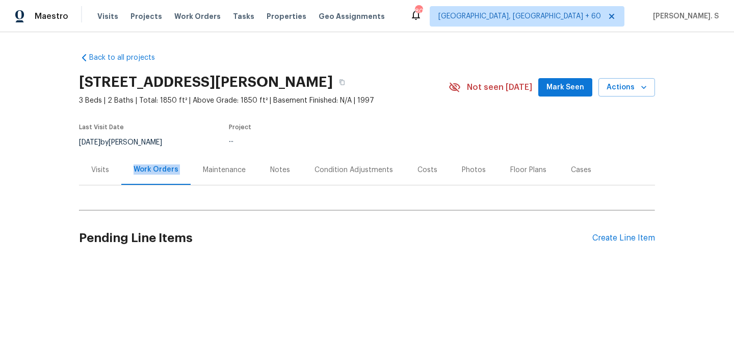
click at [169, 162] on div "Work Orders" at bounding box center [155, 170] width 69 height 30
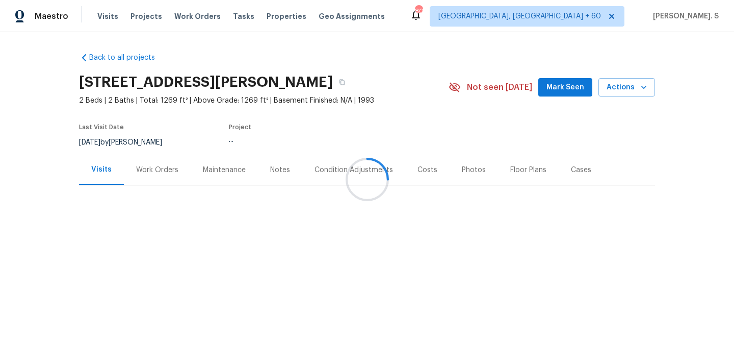
click at [156, 162] on div at bounding box center [367, 179] width 734 height 359
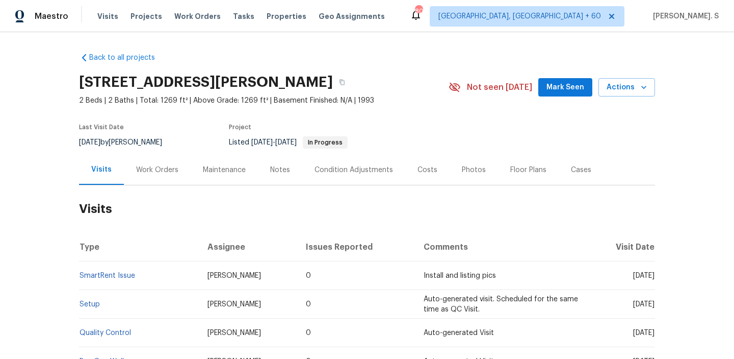
click at [156, 162] on div "Work Orders" at bounding box center [157, 170] width 67 height 30
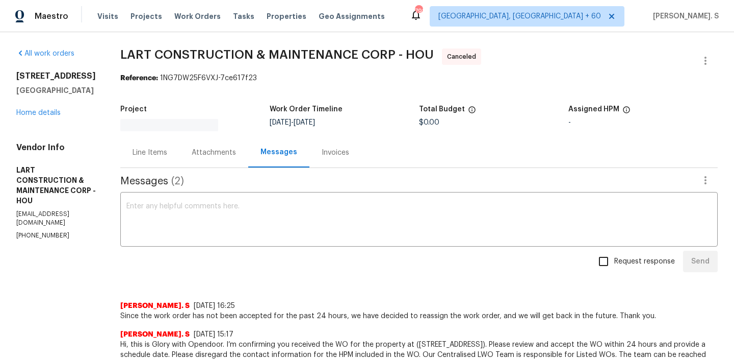
click at [55, 118] on div "[STREET_ADDRESS] Home details" at bounding box center [56, 94] width 80 height 47
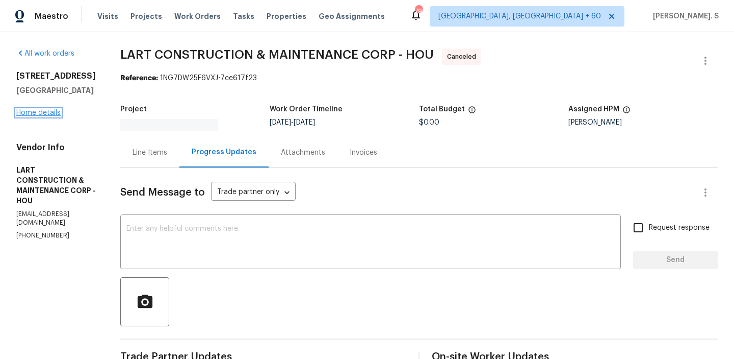
click at [51, 116] on link "Home details" at bounding box center [38, 112] width 44 height 7
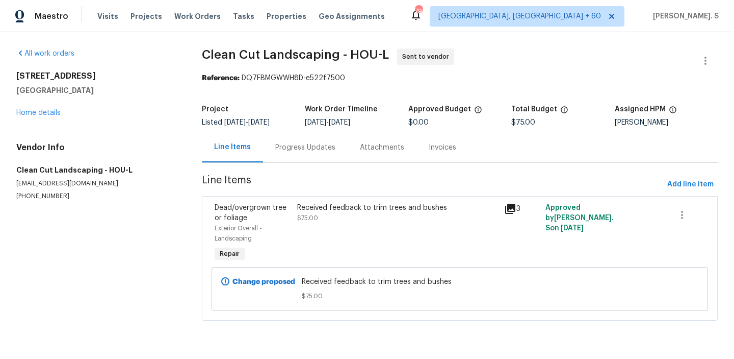
click at [65, 189] on div "Vendor Info Clean Cut Landscaping - HOU-L [EMAIL_ADDRESS][DOMAIN_NAME] [PHONE_N…" at bounding box center [96, 171] width 161 height 58
copy p "[PHONE_NUMBER]"
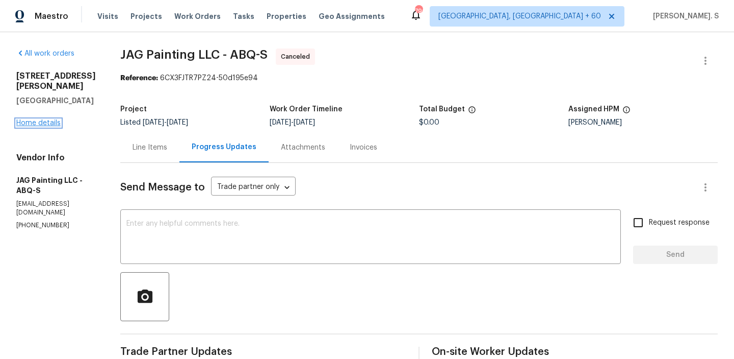
click at [50, 126] on link "Home details" at bounding box center [38, 122] width 44 height 7
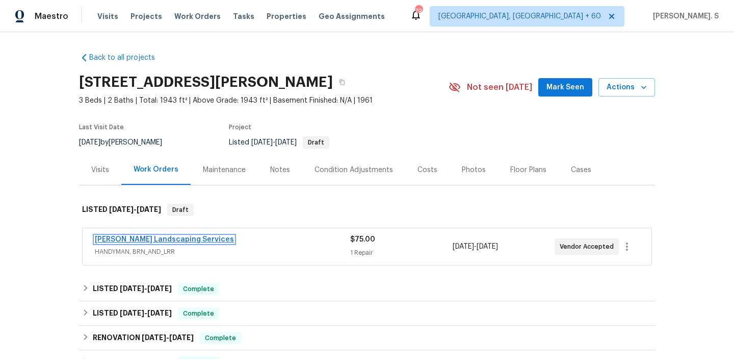
click at [193, 237] on link "Rodriguez Landscaping Services" at bounding box center [164, 239] width 139 height 7
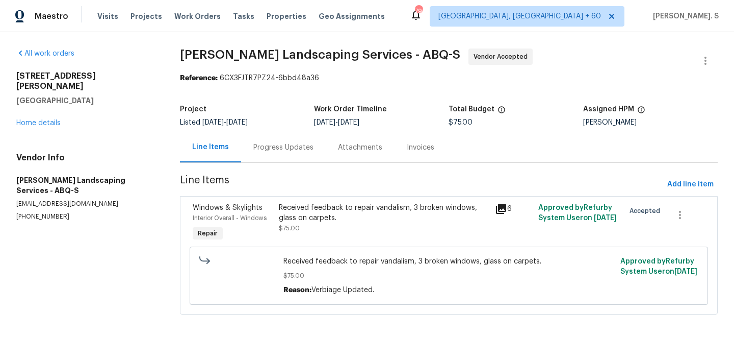
click at [278, 168] on section "Rodriguez Landscaping Services - ABQ-S Vendor Accepted Reference: 6CX3FJTR7PZ24…" at bounding box center [449, 187] width 539 height 278
click at [284, 144] on div "Progress Updates" at bounding box center [283, 147] width 60 height 10
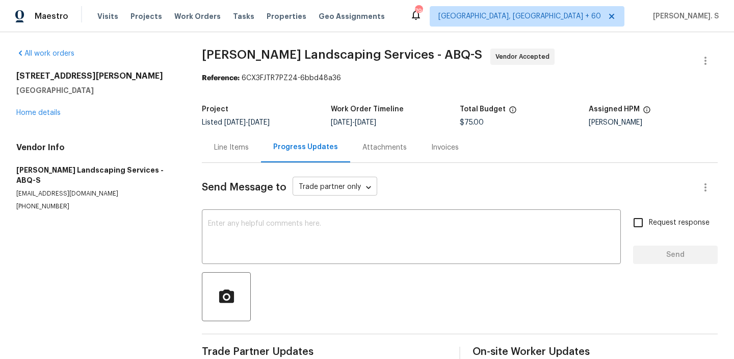
scroll to position [111, 0]
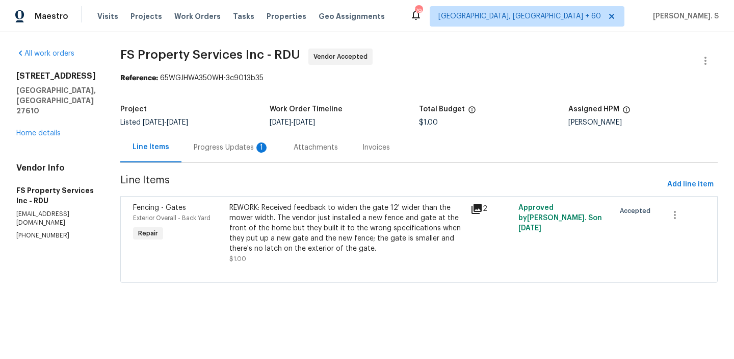
click at [210, 153] on div "Progress Updates 1" at bounding box center [232, 147] width 100 height 30
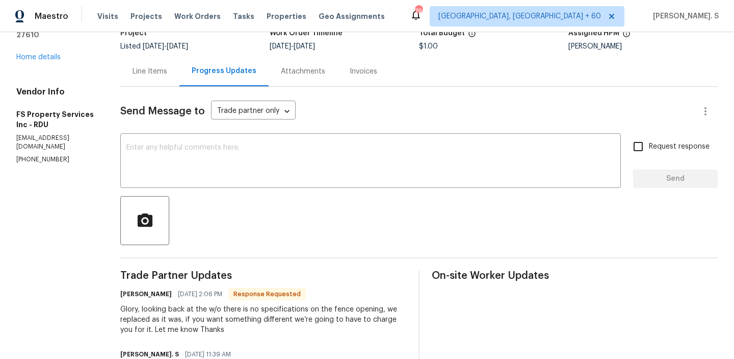
scroll to position [85, 0]
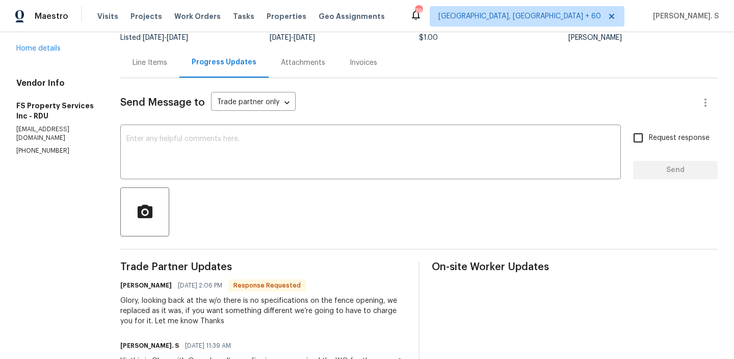
click at [178, 312] on div "Glory, looking back at the w/o there is no specifications on the fence opening,…" at bounding box center [263, 310] width 286 height 31
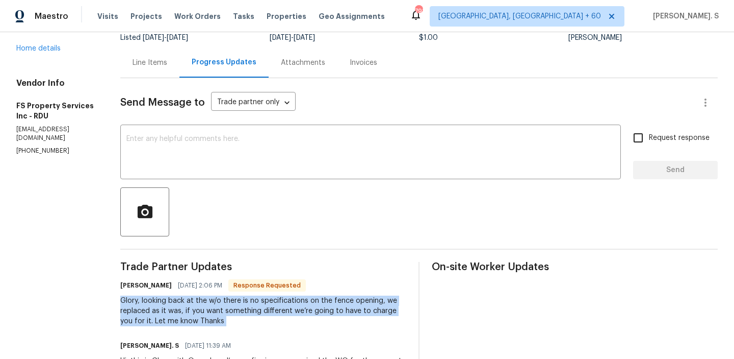
click at [178, 312] on div "Glory, looking back at the w/o there is no specifications on the fence opening,…" at bounding box center [263, 310] width 286 height 31
copy div "Glory, looking back at the w/o there is no specifications on the fence opening,…"
click at [348, 161] on textarea at bounding box center [370, 153] width 489 height 36
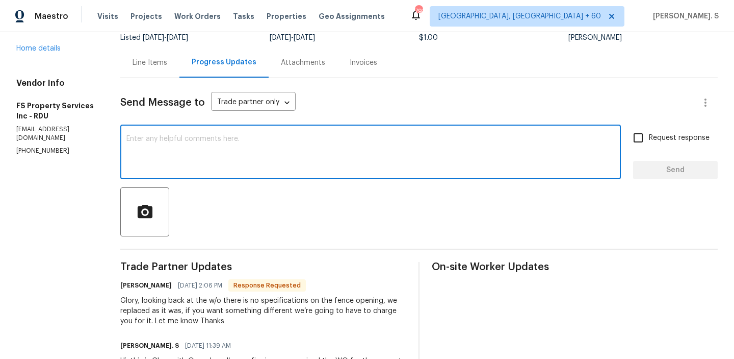
click at [348, 161] on textarea at bounding box center [370, 153] width 489 height 36
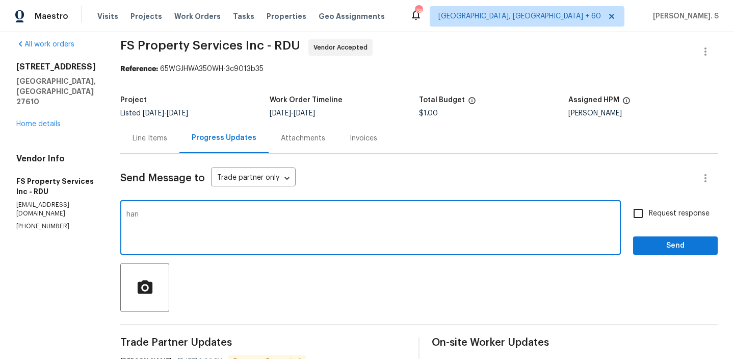
scroll to position [0, 0]
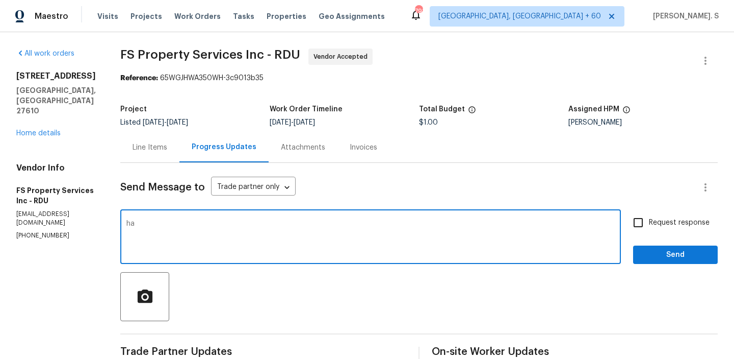
type textarea "h"
type textarea "Thanks for accepting the work order. Let me check with the BR team and will get…"
click at [338, 161] on div "Attachments" at bounding box center [303, 147] width 69 height 30
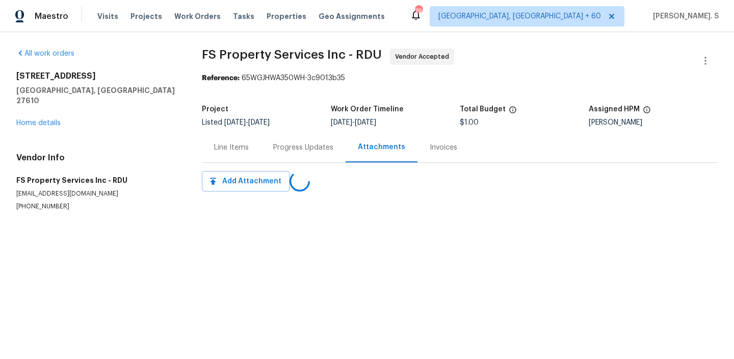
click at [348, 161] on div "Attachments" at bounding box center [382, 147] width 72 height 30
click at [271, 151] on div "Progress Updates" at bounding box center [303, 147] width 85 height 30
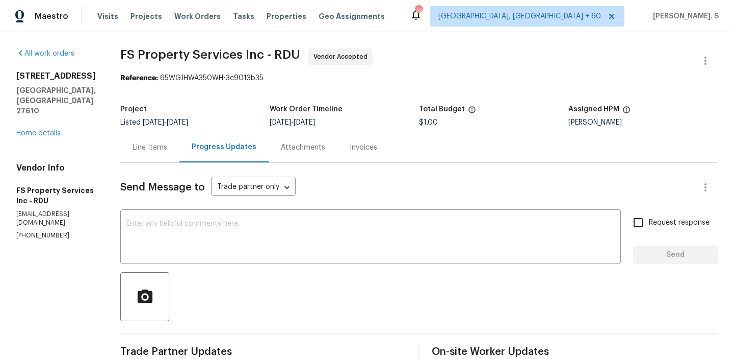
click at [167, 148] on div "Line Items" at bounding box center [150, 147] width 35 height 10
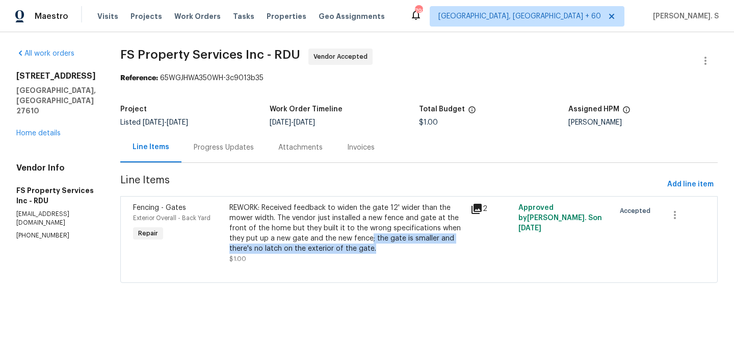
drag, startPoint x: 384, startPoint y: 235, endPoint x: 406, endPoint y: 247, distance: 25.1
click at [406, 247] on div "REWORK: Received feedback to widen the gate 12' wider than the mower width. The…" at bounding box center [347, 227] width 235 height 51
copy div "; the gate is smaller and there's no latch on the exterior of the gate."
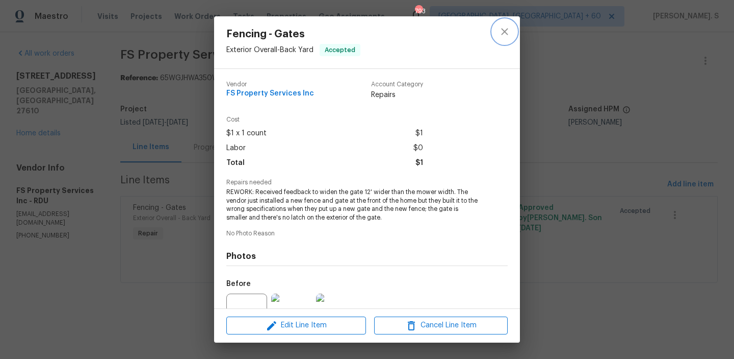
click at [494, 29] on button "close" at bounding box center [505, 31] width 24 height 24
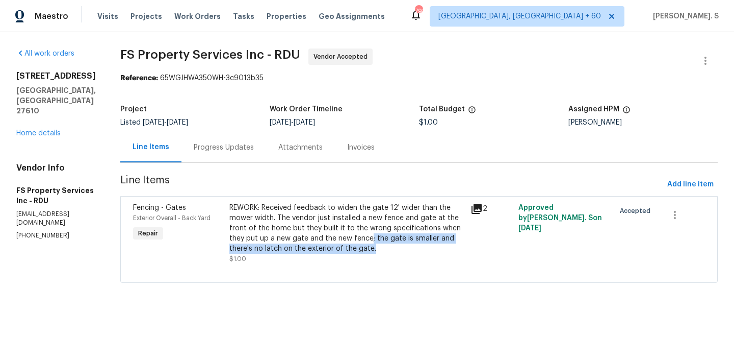
click at [246, 148] on div "Progress Updates" at bounding box center [224, 147] width 60 height 10
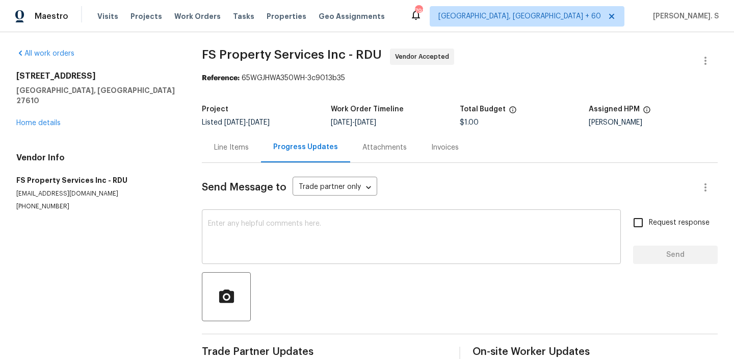
click at [277, 234] on textarea at bounding box center [411, 238] width 407 height 36
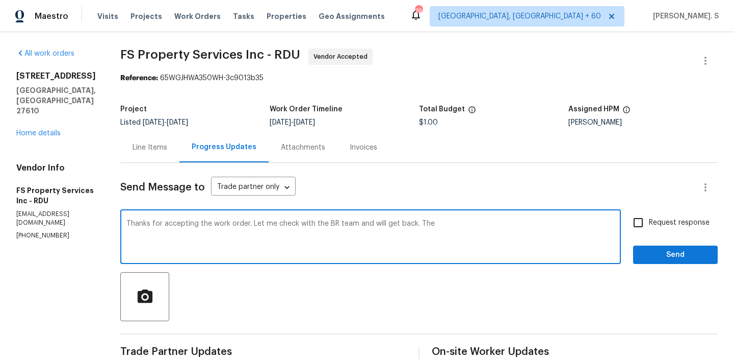
paste textarea "the new gate has no latch on the exterior."
click at [449, 220] on textarea "Thanks for accepting the work order. Let me check with the BR team and will get…" at bounding box center [370, 238] width 489 height 36
click at [584, 219] on div "Thanks for accepting the work order. Let me check with the BR team and will get…" at bounding box center [370, 238] width 501 height 52
click at [581, 221] on textarea "Thanks for accepting the work order. Let me check with the BR team and will get…" at bounding box center [370, 238] width 489 height 36
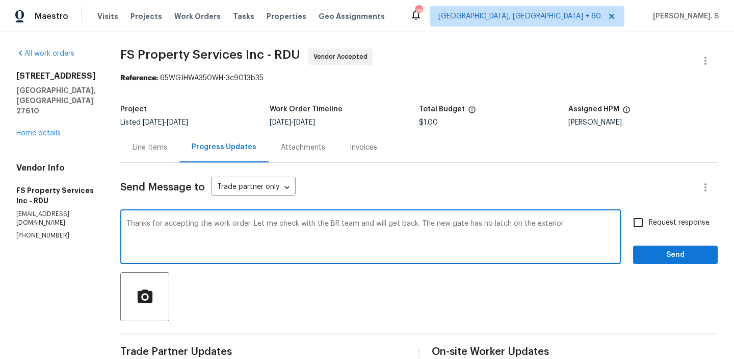
paste textarea "so it's 48 in wide"
drag, startPoint x: 599, startPoint y: 224, endPoint x: 578, endPoint y: 224, distance: 20.9
click at [578, 224] on textarea "Thanks for accepting the work order. Let me check with the BR team and will get…" at bounding box center [370, 238] width 489 height 36
click at [383, 245] on textarea "Thanks for accepting the work order. Let me check with the BR team and will get…" at bounding box center [370, 238] width 489 height 36
click at [154, 230] on textarea "Thanks for accepting the work order. Let me check with the BR team and will get…" at bounding box center [370, 238] width 489 height 36
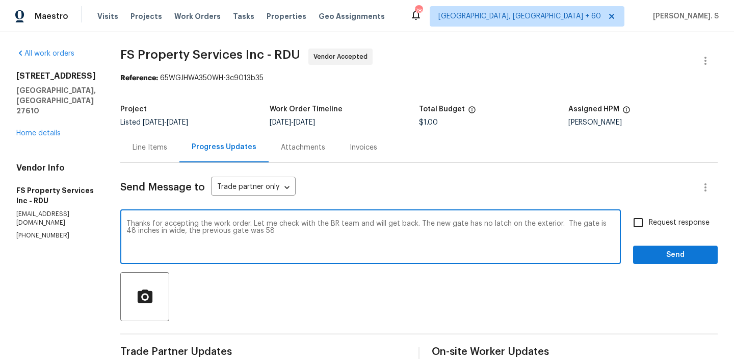
click at [0, 0] on div "w i d e ; ," at bounding box center [0, 0] width 0 height 0
click at [308, 228] on textarea "Thanks for accepting the work order. Let me check with the BR team and will get…" at bounding box center [370, 238] width 489 height 36
click at [461, 229] on textarea "Thanks for accepting the work order. Let me check with the BR team and will get…" at bounding box center [370, 238] width 489 height 36
paste textarea "to widen the gate 12' wider than the mower width."
click at [428, 230] on textarea "Thanks for accepting the work order. Let me check with the BR team and will get…" at bounding box center [370, 238] width 489 height 36
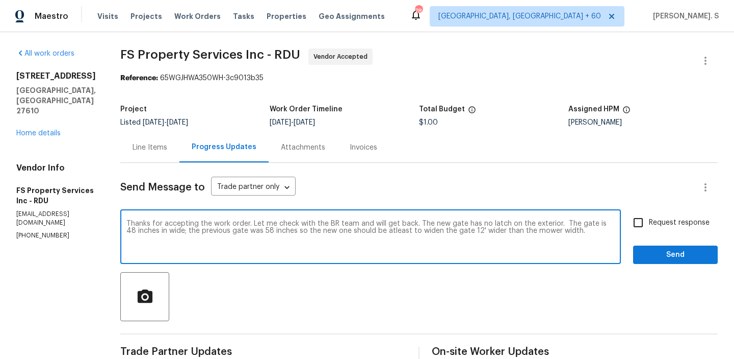
click at [428, 230] on textarea "Thanks for accepting the work order. Let me check with the BR team and will get…" at bounding box center [370, 238] width 489 height 36
click at [0, 0] on div "width to widen the gate." at bounding box center [0, 0] width 0 height 0
click at [0, 0] on div "Replace with" at bounding box center [0, 0] width 0 height 0
click at [388, 230] on textarea "Thanks for accepting the work order. Let me check with the BR team and will get…" at bounding box center [370, 238] width 489 height 36
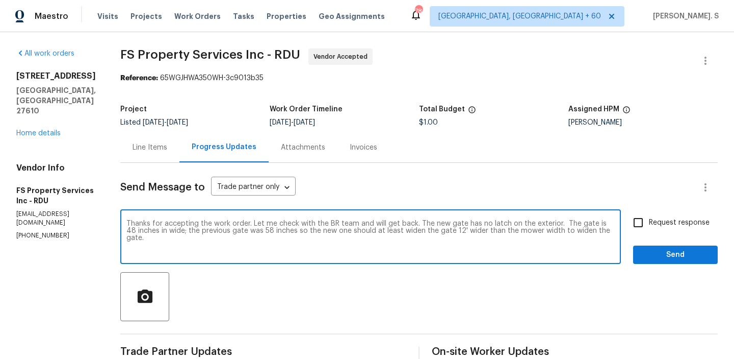
click at [0, 0] on div "in" at bounding box center [0, 0] width 0 height 0
click at [197, 226] on textarea "Thanks for accepting the work order. Let me check with the BR team and will get…" at bounding box center [370, 238] width 489 height 36
type textarea "Thanks for accepting the work order. Let me check with the BR team and will get…"
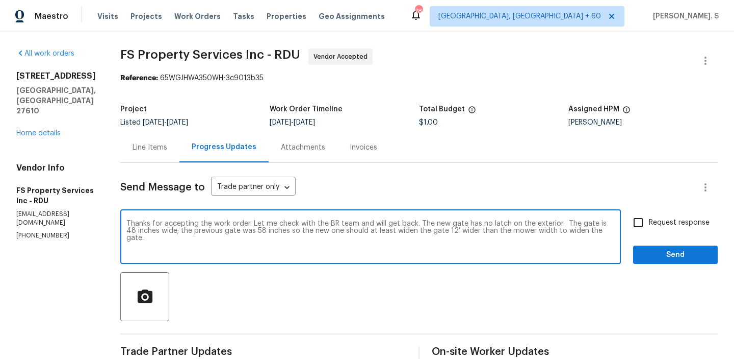
click at [648, 235] on div "Request response Send" at bounding box center [675, 238] width 85 height 52
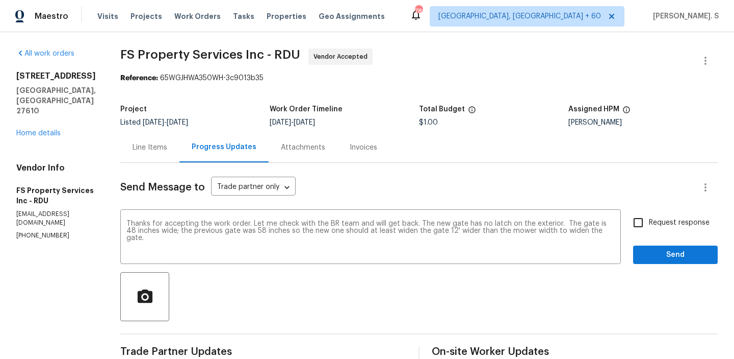
click at [649, 233] on input "Request response" at bounding box center [638, 222] width 21 height 21
checkbox input "true"
click at [277, 247] on textarea "Thanks for accepting the work order. Let me check with the BR team and will get…" at bounding box center [370, 238] width 489 height 36
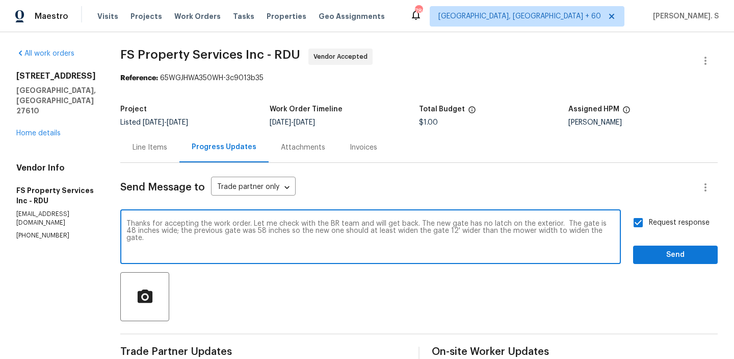
drag, startPoint x: 269, startPoint y: 224, endPoint x: 430, endPoint y: 224, distance: 161.7
click at [430, 224] on textarea "Thanks for accepting the work order. Let me check with the BR team and will get…" at bounding box center [370, 238] width 489 height 36
paste textarea "Thanks for accepting the work order. Let me check with the BR team and will get…"
click at [505, 230] on textarea "Thanks for accepting the work order. The new gate has no latch on the exterior.…" at bounding box center [370, 238] width 489 height 36
paste textarea "Let me check with the BR team and will get back"
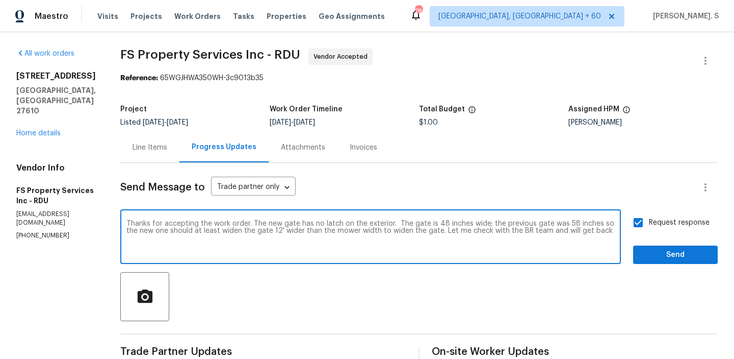
click at [575, 232] on textarea "Thanks for accepting the work order. The new gate has no latch on the exterior.…" at bounding box center [370, 238] width 489 height 36
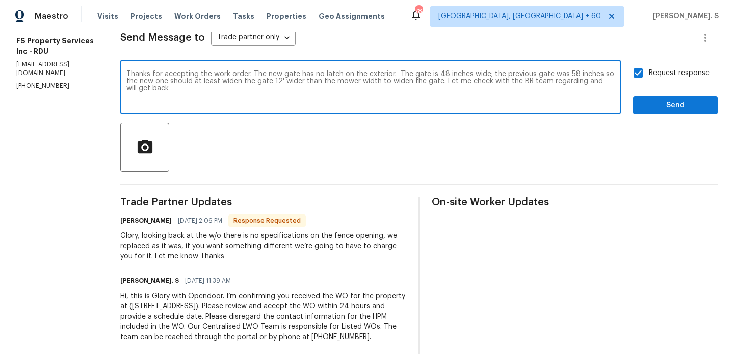
scroll to position [164, 0]
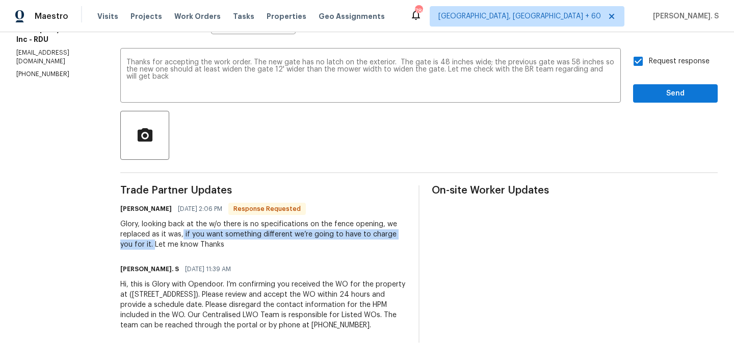
drag, startPoint x: 200, startPoint y: 229, endPoint x: 171, endPoint y: 240, distance: 30.5
click at [171, 240] on div "Glory, looking back at the w/o there is no specifications on the fence opening,…" at bounding box center [263, 234] width 286 height 31
copy div "if you want something different we’re going to have to charge you for it."
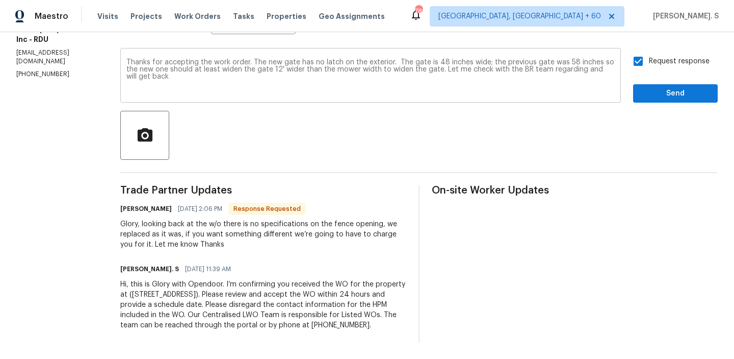
click at [571, 66] on textarea "Thanks for accepting the work order. The new gate has no latch on the exterior.…" at bounding box center [370, 77] width 489 height 36
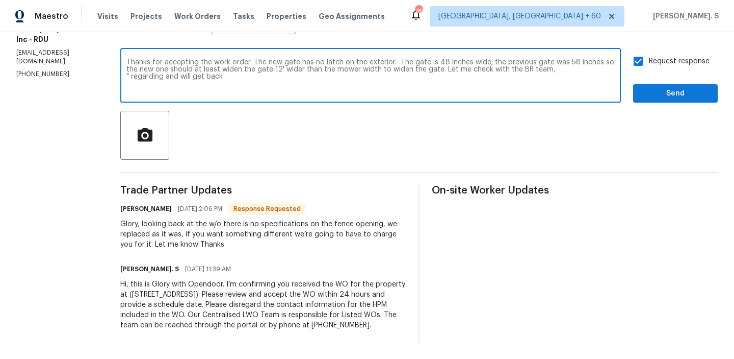
paste textarea "if you want something different we’re going to have to charge you for it."
click at [430, 72] on textarea "Thanks for accepting the work order. The new gate has no latch on the exterior.…" at bounding box center [370, 77] width 489 height 36
drag, startPoint x: 144, startPoint y: 76, endPoint x: 396, endPoint y: 77, distance: 252.0
click at [396, 77] on div "Thanks for accepting the work order. The new gate has no latch on the exterior.…" at bounding box center [370, 76] width 501 height 52
click at [609, 69] on textarea "Thanks for accepting the work order. The new gate has no latch on the exterior.…" at bounding box center [370, 77] width 489 height 36
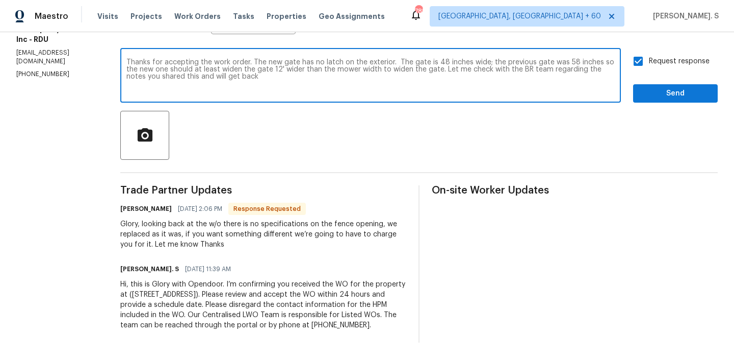
click at [0, 0] on div "this" at bounding box center [0, 0] width 0 height 0
click at [242, 61] on textarea "Thanks for accepting the work order. The new gate has no latch on the exterior.…" at bounding box center [370, 77] width 489 height 36
type textarea "Thanks for accepting the work order. The new gate has no latch on the exterior.…"
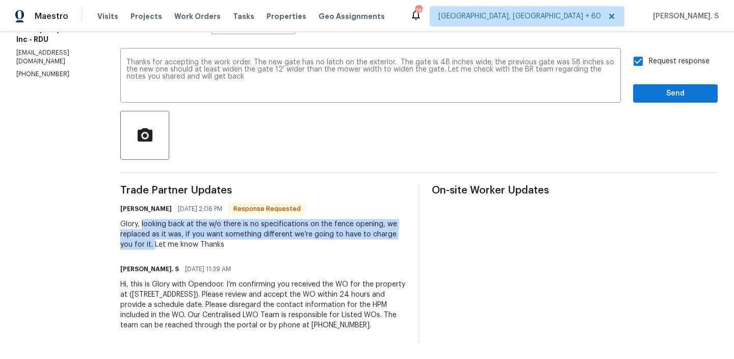
drag, startPoint x: 159, startPoint y: 221, endPoint x: 172, endPoint y: 239, distance: 21.9
click at [172, 239] on div "Glory, looking back at the w/o there is no specifications on the fence opening,…" at bounding box center [263, 234] width 286 height 31
copy div "looking back at the w/o there is no specifications on the fence opening, we rep…"
click at [654, 87] on span "Send" at bounding box center [676, 93] width 68 height 13
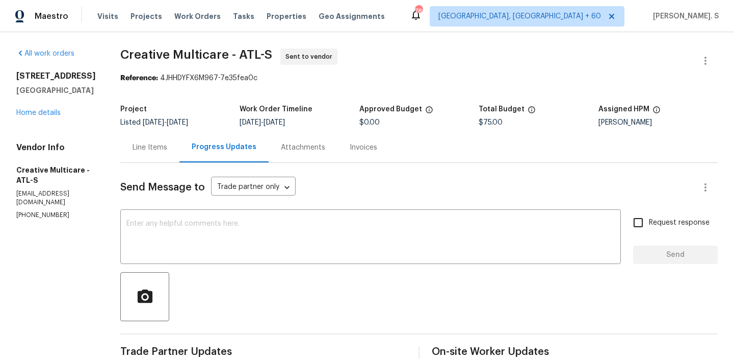
click at [37, 211] on p "(770) 478-8728" at bounding box center [56, 215] width 80 height 9
copy p "(770) 478-8728"
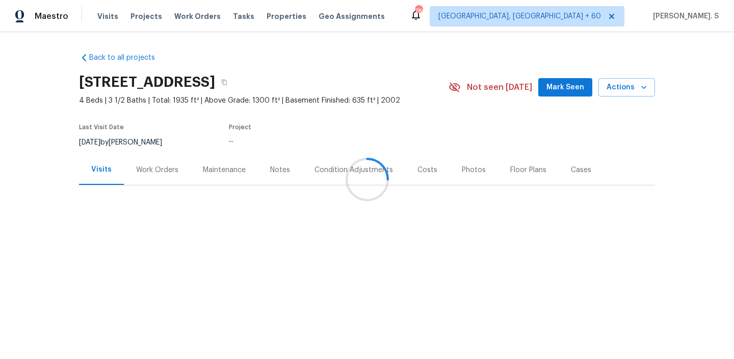
click at [152, 169] on div at bounding box center [367, 179] width 734 height 359
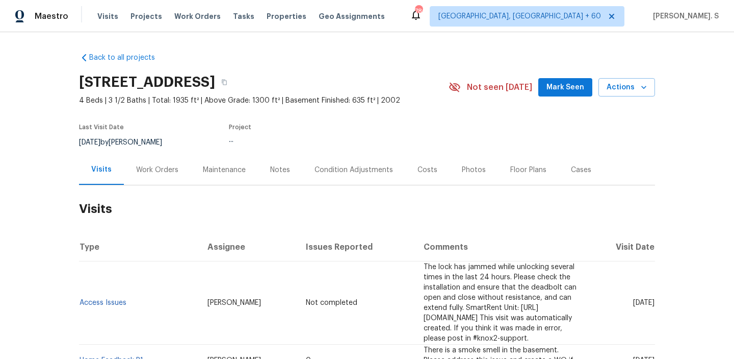
click at [152, 169] on div "Work Orders" at bounding box center [157, 170] width 42 height 10
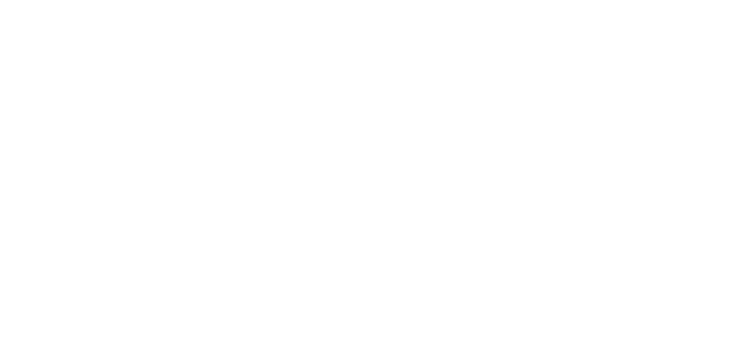
click at [568, 0] on html at bounding box center [367, 0] width 734 height 0
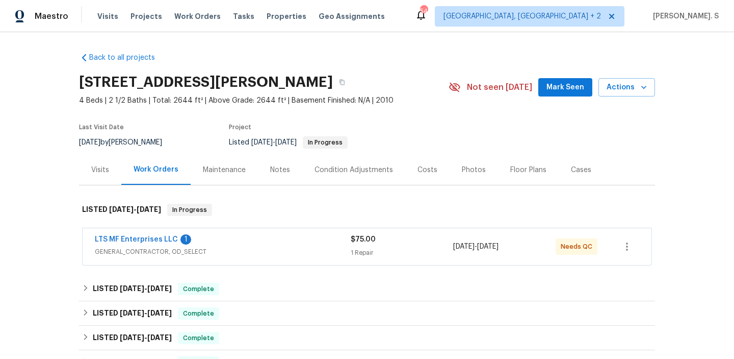
click at [155, 233] on div "LTS MF Enterprises LLC 1 GENERAL_CONTRACTOR, OD_SELECT $75.00 1 Repair [DATE] -…" at bounding box center [367, 246] width 569 height 37
click at [151, 251] on span "GENERAL_CONTRACTOR, OD_SELECT" at bounding box center [223, 251] width 256 height 10
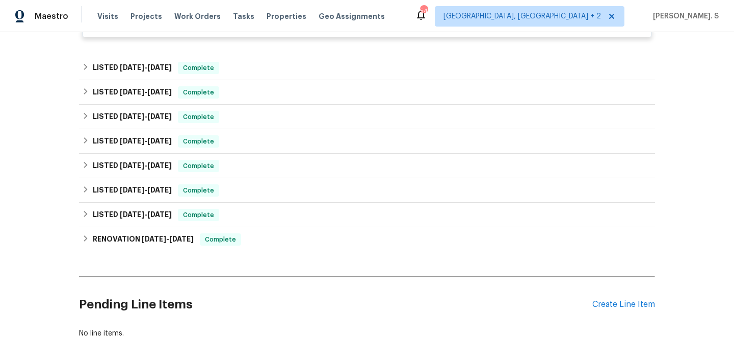
scroll to position [417, 0]
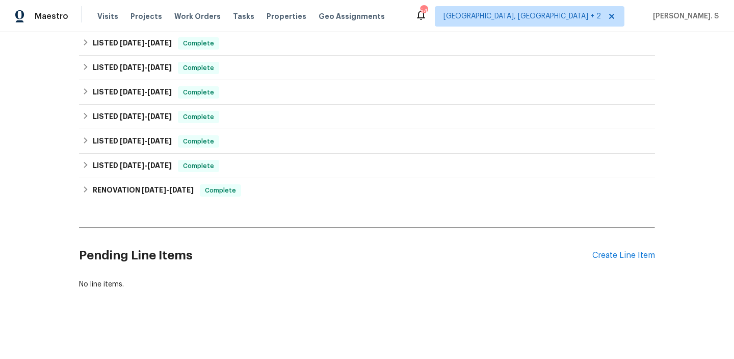
click at [606, 261] on div "Pending Line Items Create Line Item" at bounding box center [367, 255] width 576 height 47
click at [609, 256] on div "Create Line Item" at bounding box center [624, 255] width 63 height 10
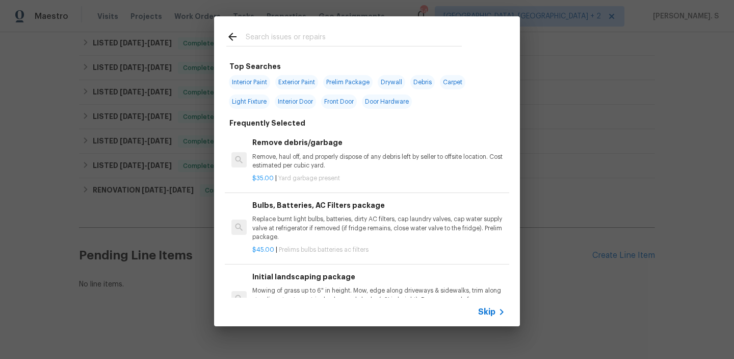
click at [363, 162] on p "Remove, haul off, and properly dispose of any debris left by seller to offsite …" at bounding box center [378, 161] width 253 height 17
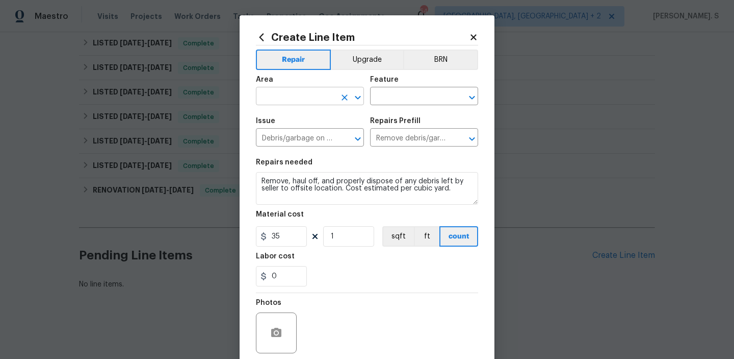
click at [361, 92] on icon "Open" at bounding box center [358, 97] width 12 height 12
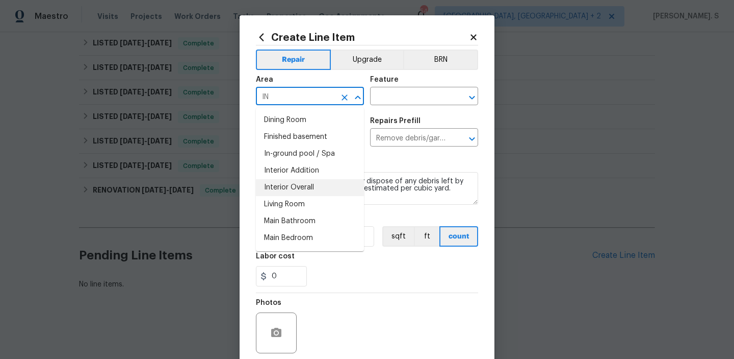
click at [312, 188] on li "Interior Overall" at bounding box center [310, 187] width 108 height 17
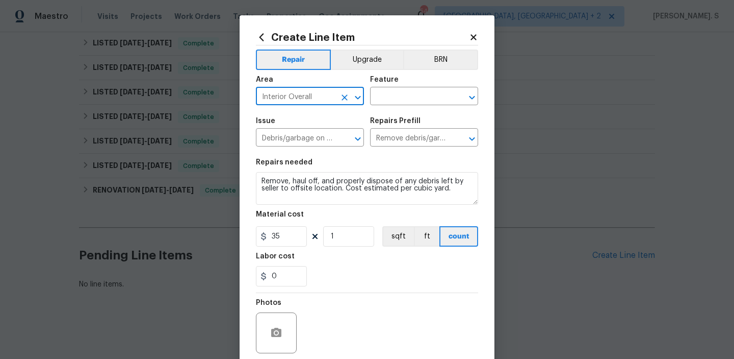
type input "Interior Overall"
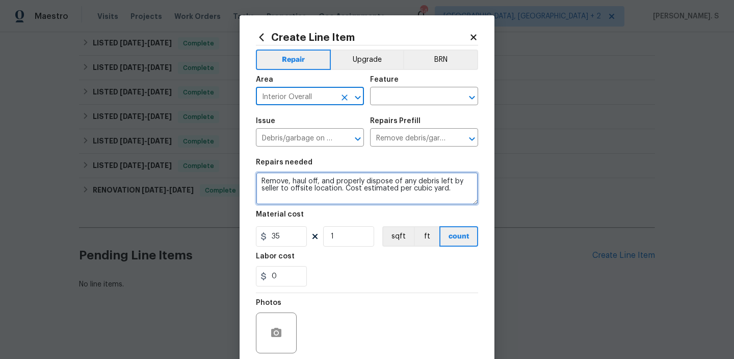
click at [329, 181] on textarea "Remove, haul off, and properly dispose of any debris left by seller to offsite …" at bounding box center [367, 188] width 222 height 33
paste textarea "Please prioritize this WO due to a water leak. Identify the clogged sink in que…"
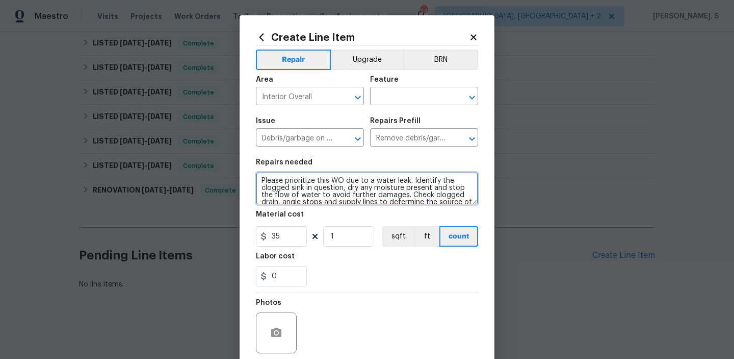
scroll to position [0, 0]
click at [472, 94] on icon "Open" at bounding box center [472, 97] width 12 height 12
type textarea "Please prioritize this WO due to a water leak. Identify the clogged sink in que…"
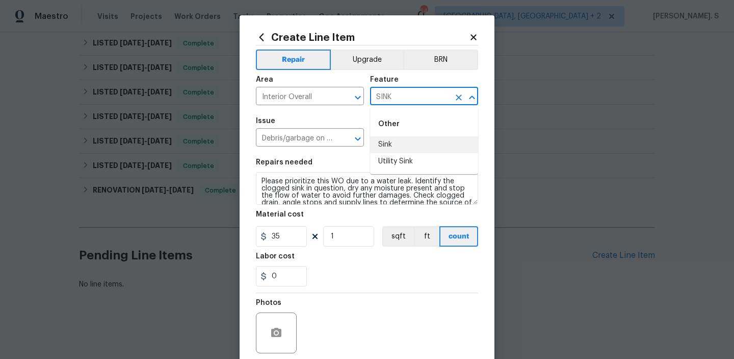
click at [412, 149] on li "Sink" at bounding box center [424, 144] width 108 height 17
click at [358, 137] on icon "Open" at bounding box center [358, 139] width 12 height 12
type input "Sink"
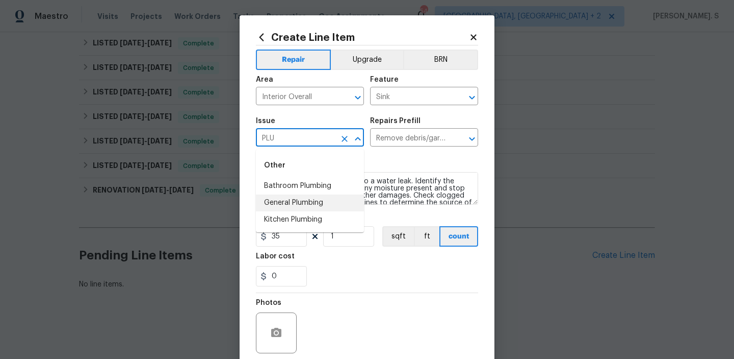
click at [294, 210] on li "General Plumbing" at bounding box center [310, 202] width 108 height 17
type input "General Plumbing"
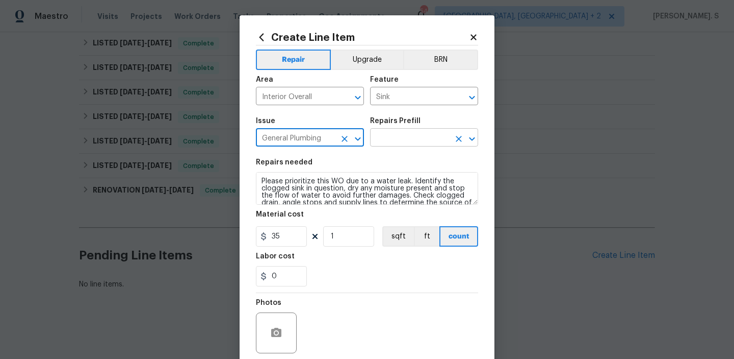
click at [475, 136] on icon "Open" at bounding box center [472, 139] width 12 height 12
type input "General Plumbing"
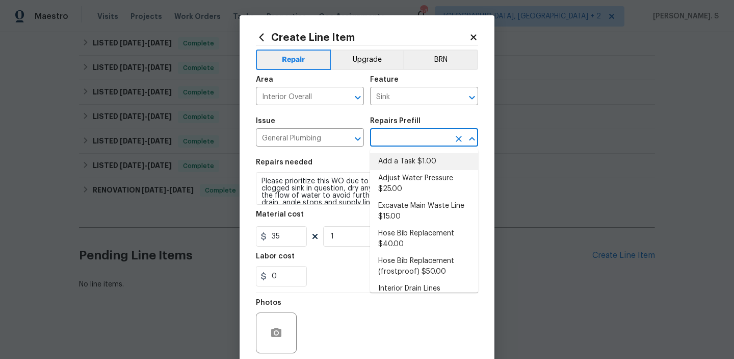
click at [411, 166] on li "Add a Task $1.00" at bounding box center [424, 161] width 108 height 17
type input "Plumbing"
type input "Add a Task $1.00"
type textarea "HPM to detail"
type input "1"
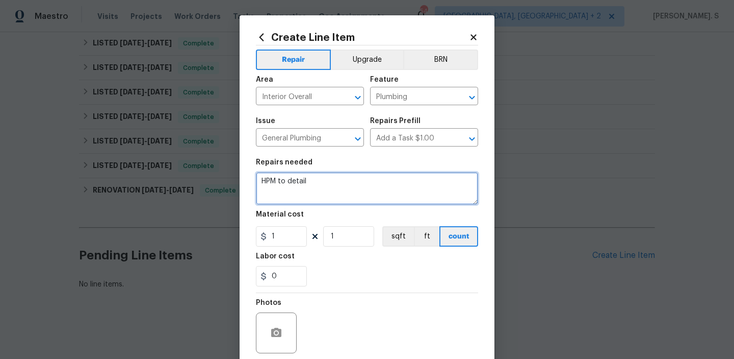
click at [363, 188] on textarea "HPM to detail" at bounding box center [367, 188] width 222 height 33
paste textarea "Please prioritize this WO due to a water leak. Identify the clogged sink in que…"
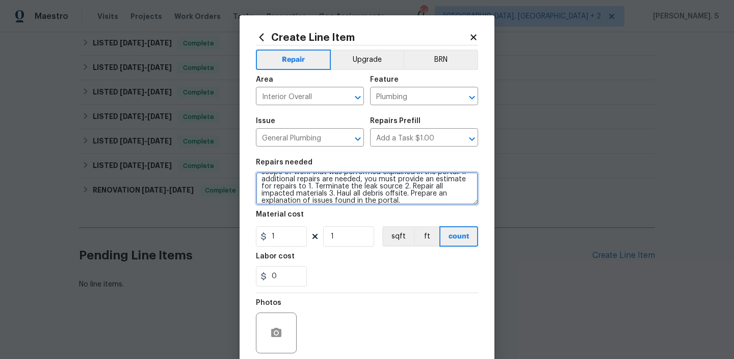
scroll to position [57, 0]
type textarea "Please prioritize this WO due to a water leak. Identify the clogged sink in que…"
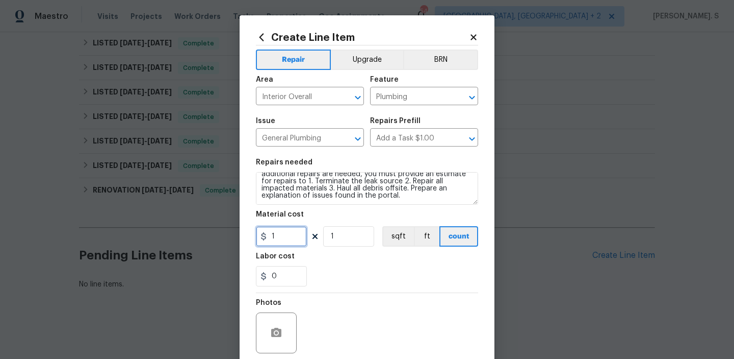
click at [285, 238] on input "1" at bounding box center [281, 236] width 51 height 20
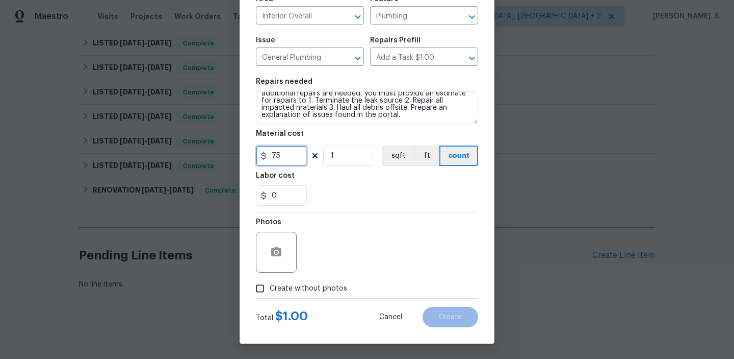
type input "75"
click at [320, 269] on div "Photos" at bounding box center [367, 245] width 222 height 66
click at [319, 285] on span "Create without photos" at bounding box center [309, 288] width 78 height 11
click at [270, 285] on input "Create without photos" at bounding box center [259, 287] width 19 height 19
checkbox input "true"
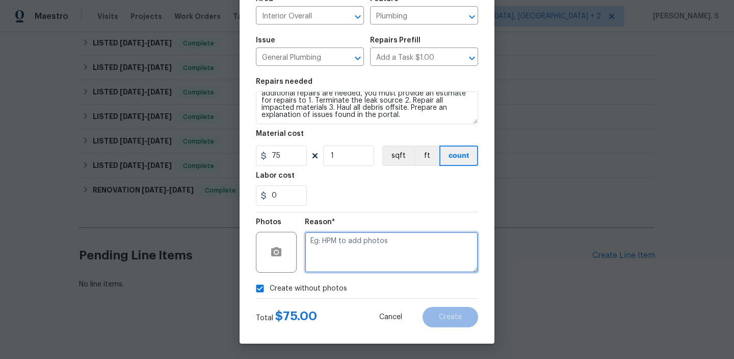
click at [371, 233] on textarea at bounding box center [391, 252] width 173 height 41
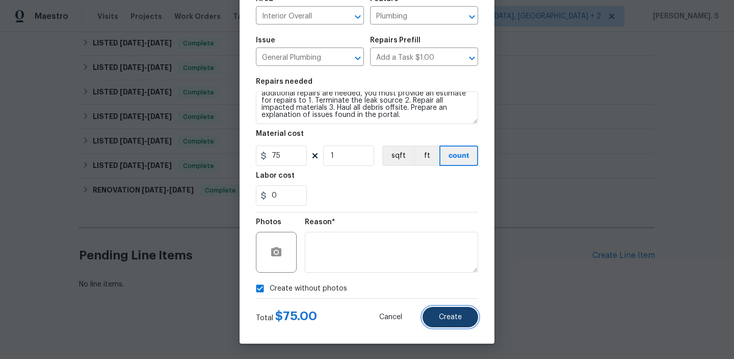
click at [451, 316] on span "Create" at bounding box center [450, 317] width 23 height 8
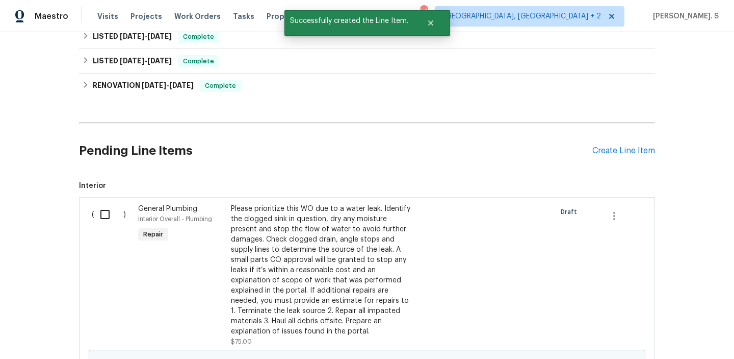
scroll to position [546, 0]
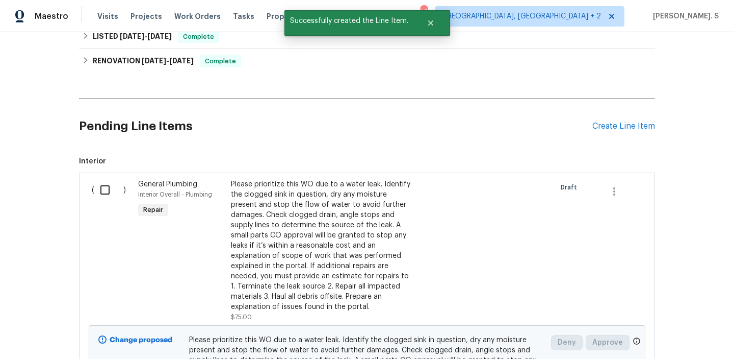
click at [118, 184] on input "checkbox" at bounding box center [108, 189] width 29 height 21
checkbox input "true"
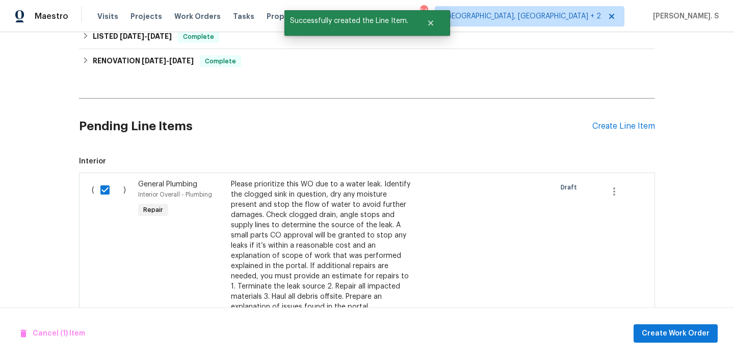
click at [653, 353] on div "Cancel (1) Item Create Work Order" at bounding box center [367, 333] width 734 height 52
click at [654, 342] on div "Cancel (1) Item Create Work Order" at bounding box center [367, 333] width 734 height 52
click at [654, 334] on span "Create Work Order" at bounding box center [676, 333] width 68 height 13
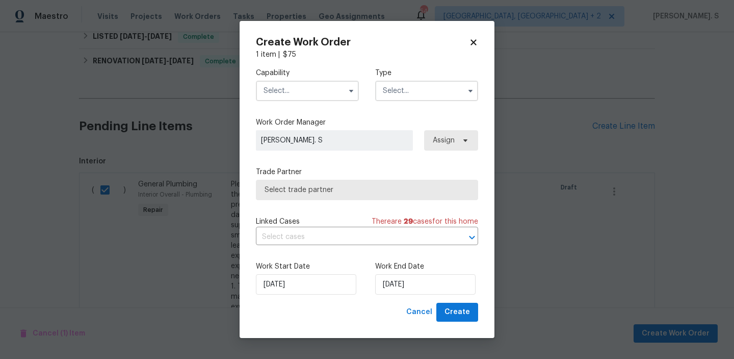
click at [292, 103] on div "Capability Type" at bounding box center [367, 84] width 222 height 49
click at [290, 97] on input "text" at bounding box center [307, 91] width 103 height 20
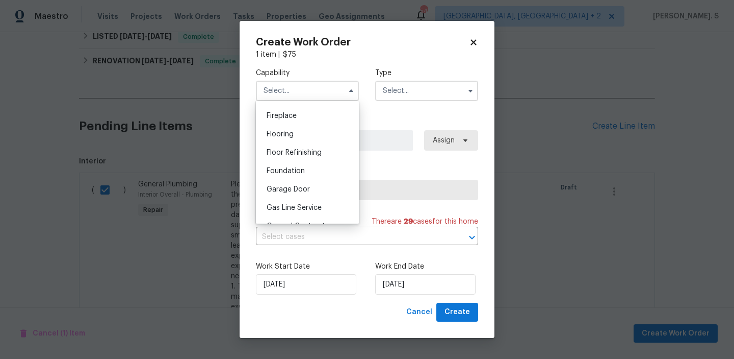
scroll to position [427, 0]
click at [293, 173] on span "General Contractor" at bounding box center [300, 172] width 66 height 7
type input "General Contractor"
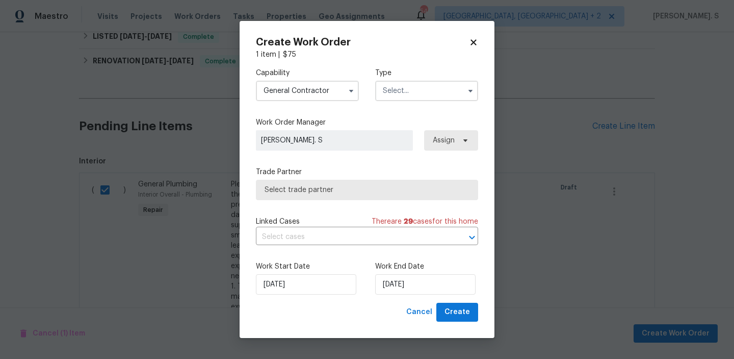
click at [396, 84] on input "text" at bounding box center [426, 91] width 103 height 20
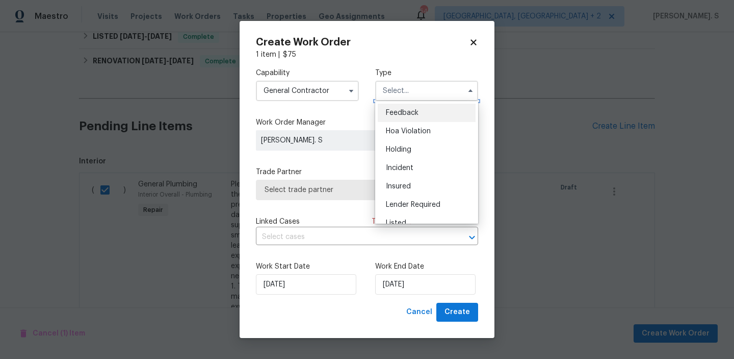
click at [397, 100] on input "text" at bounding box center [426, 91] width 103 height 20
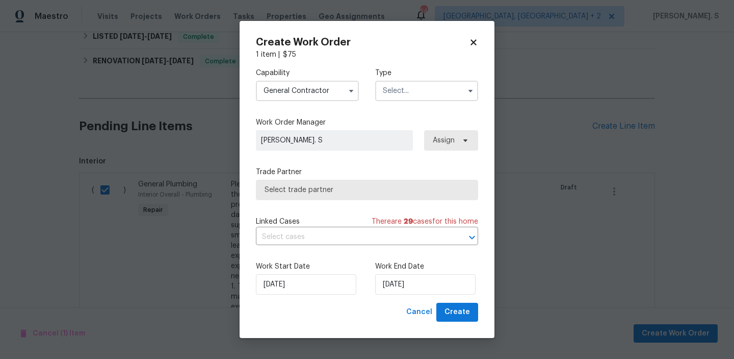
click at [392, 78] on label "Type" at bounding box center [426, 73] width 103 height 10
click at [392, 93] on input "text" at bounding box center [426, 91] width 103 height 20
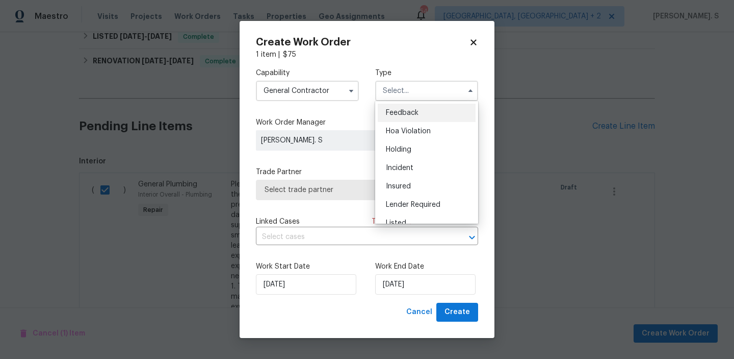
click at [397, 115] on span "Feedback" at bounding box center [402, 112] width 33 height 7
type input "Feedback"
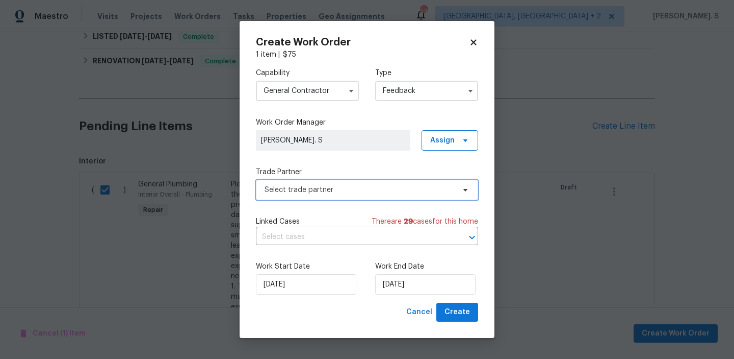
click at [335, 187] on span "Select trade partner" at bounding box center [360, 190] width 190 height 10
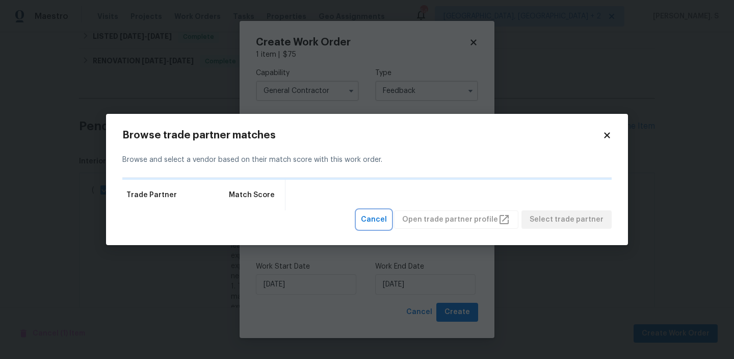
click at [387, 223] on span "Cancel" at bounding box center [374, 219] width 26 height 13
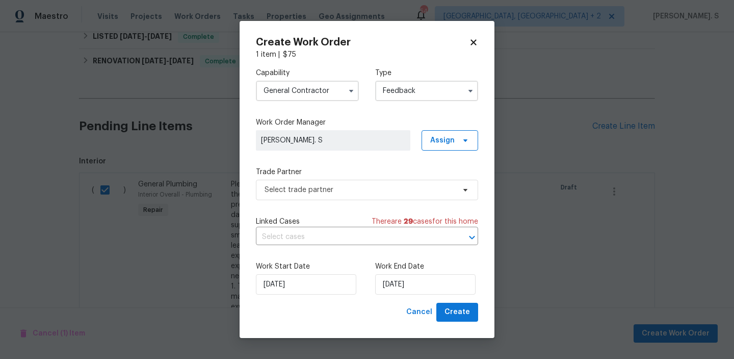
click at [384, 180] on div "Select trade partner" at bounding box center [367, 190] width 222 height 20
click at [384, 185] on span "Select trade partner" at bounding box center [360, 190] width 190 height 10
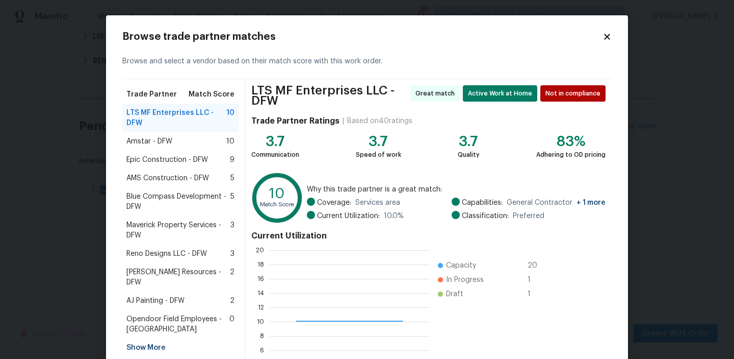
scroll to position [143, 161]
click at [199, 147] on div "Amstar - DFW 10" at bounding box center [180, 141] width 116 height 18
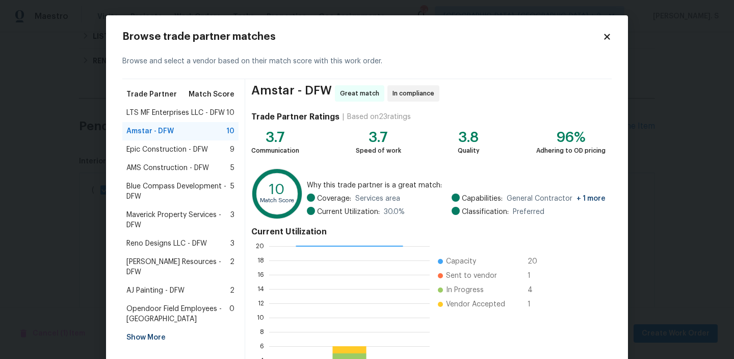
scroll to position [91, 0]
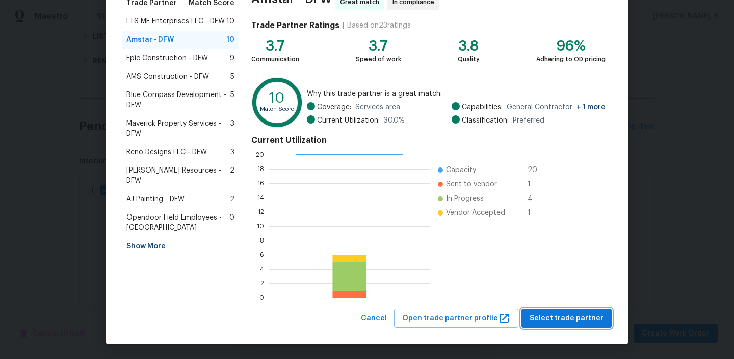
click at [563, 316] on span "Select trade partner" at bounding box center [567, 318] width 74 height 13
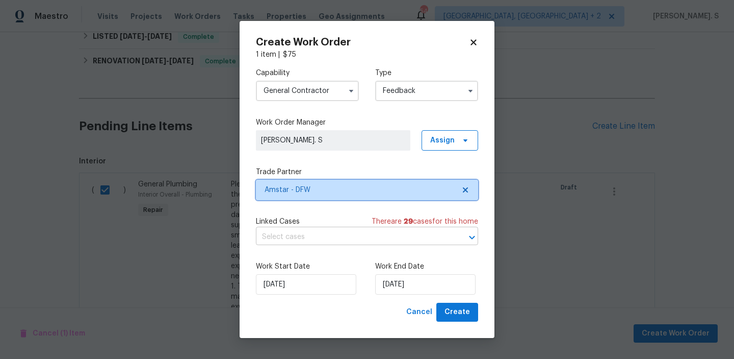
scroll to position [0, 0]
click at [325, 243] on input "text" at bounding box center [353, 237] width 194 height 16
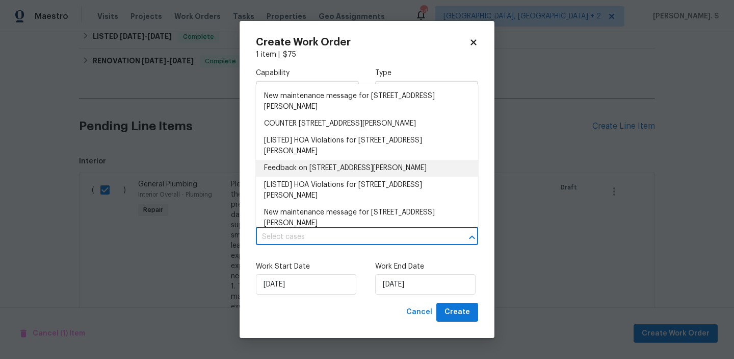
click at [303, 170] on li "Feedback on [STREET_ADDRESS][PERSON_NAME]" at bounding box center [367, 168] width 222 height 17
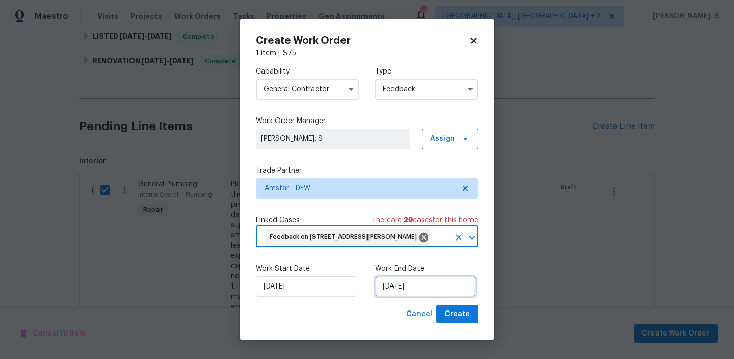
click at [420, 278] on input "[DATE]" at bounding box center [425, 286] width 100 height 20
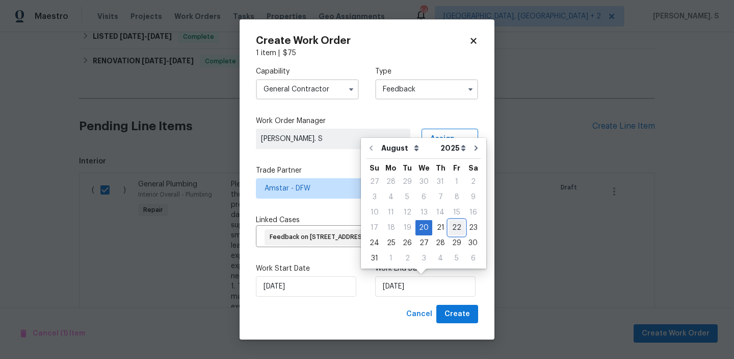
click at [455, 233] on div "22" at bounding box center [457, 227] width 16 height 14
type input "[DATE]"
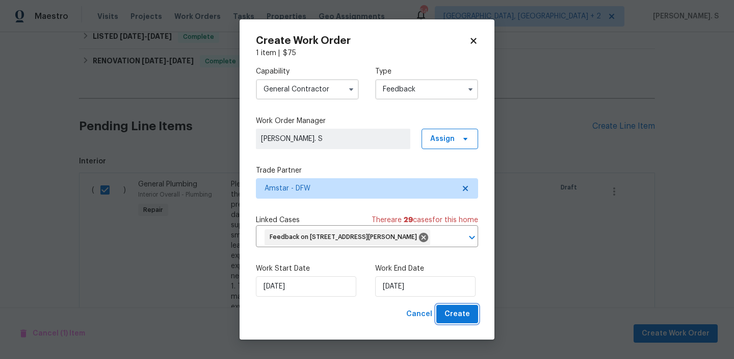
click at [461, 309] on span "Create" at bounding box center [458, 314] width 26 height 13
checkbox input "false"
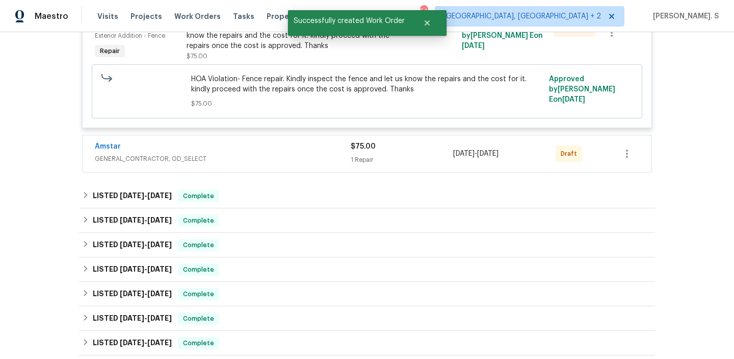
scroll to position [259, 0]
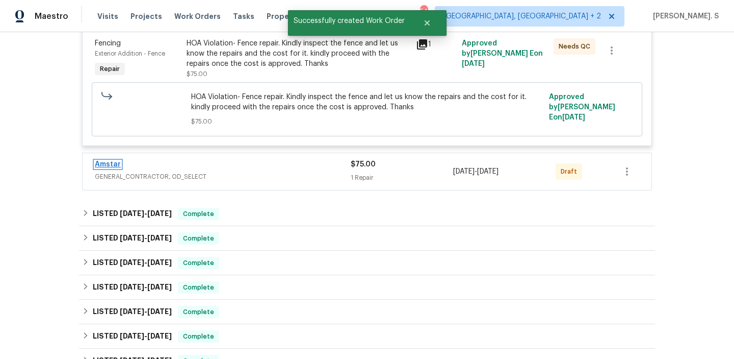
click at [114, 163] on link "Amstar" at bounding box center [108, 164] width 26 height 7
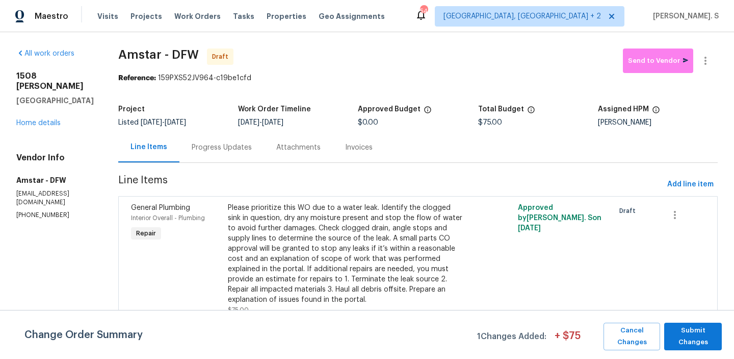
click at [311, 231] on div "Please prioritize this WO due to a water leak. Identify the clogged sink in que…" at bounding box center [346, 253] width 236 height 102
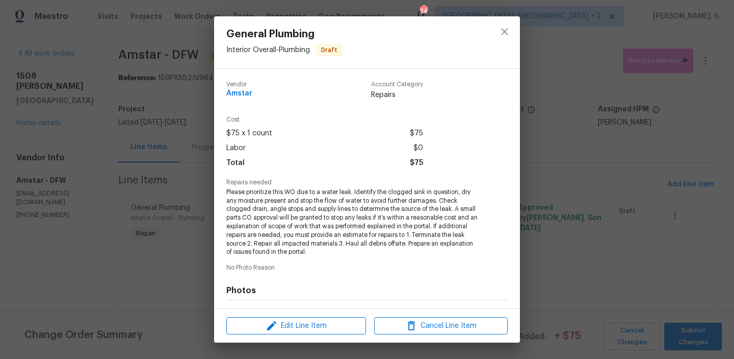
scroll to position [59, 0]
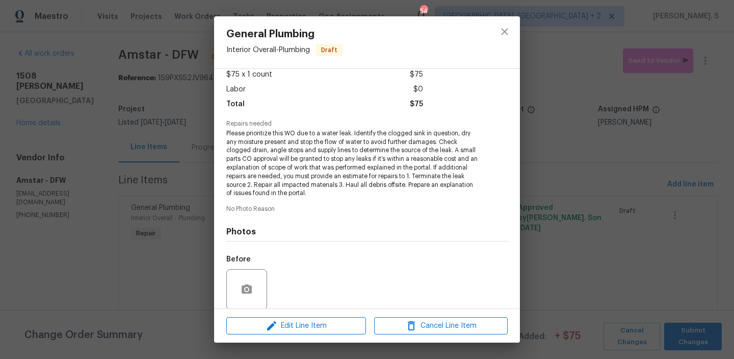
click at [570, 206] on div "General Plumbing Interior Overall - Plumbing Draft Vendor Amstar Account Catego…" at bounding box center [367, 179] width 734 height 359
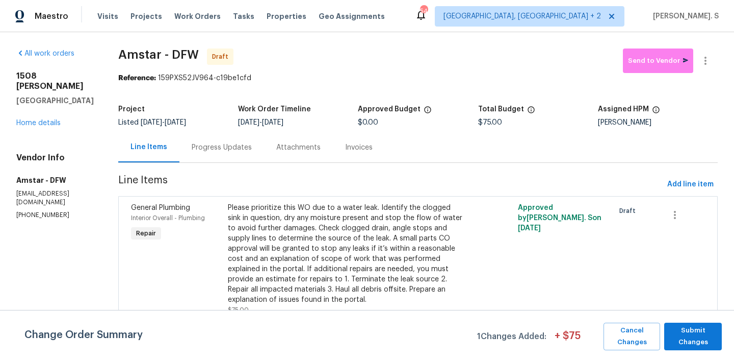
click at [362, 248] on div "Please prioritize this WO due to a water leak. Identify the clogged sink in que…" at bounding box center [346, 253] width 236 height 102
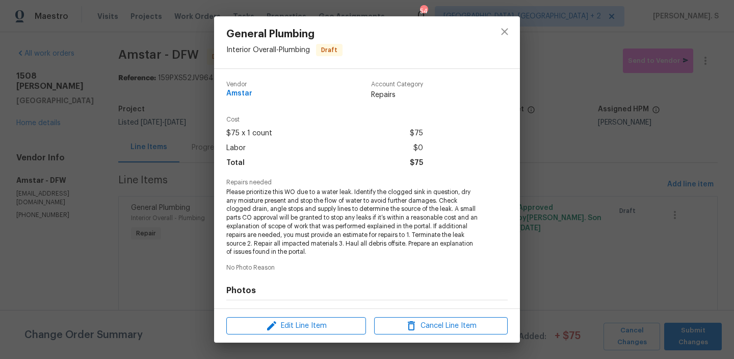
scroll to position [137, 0]
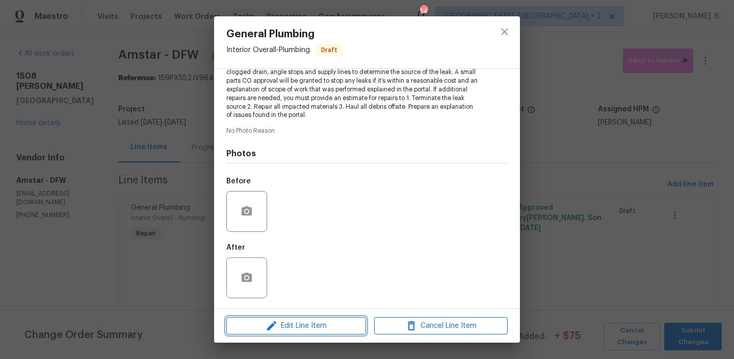
click at [340, 319] on span "Edit Line Item" at bounding box center [297, 325] width 134 height 13
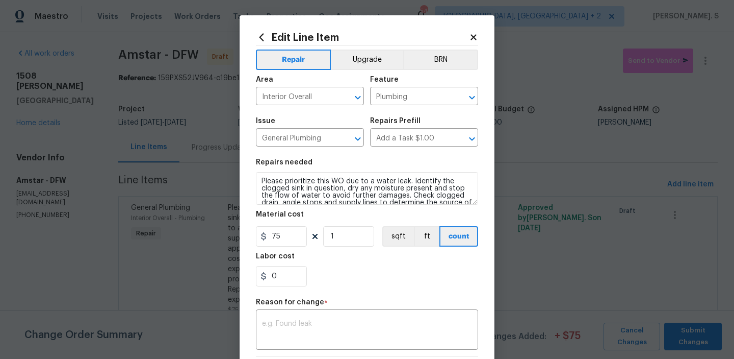
click at [328, 207] on section "Repairs needed Please prioritize this WO due to a water leak. Identify the clog…" at bounding box center [367, 223] width 222 height 140
click at [327, 194] on textarea "Please prioritize this WO due to a water leak. Identify the clogged sink in que…" at bounding box center [367, 188] width 222 height 33
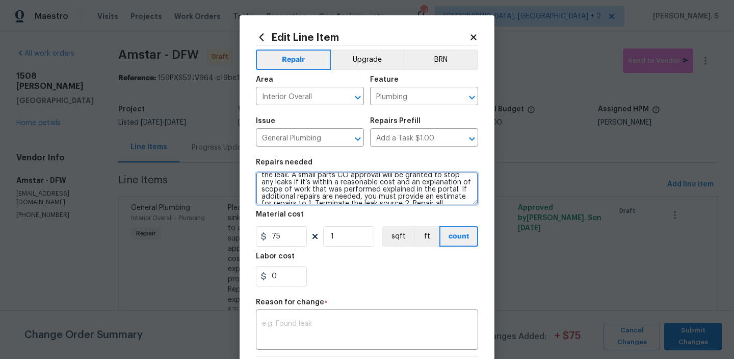
scroll to position [57, 0]
click at [402, 195] on textarea "Please prioritize this WO due to a water leak. Identify the clogged sink in que…" at bounding box center [367, 188] width 222 height 33
paste textarea "Carpet upstairs it’s soaked wet! Sink was full of stinky water coming up from d…"
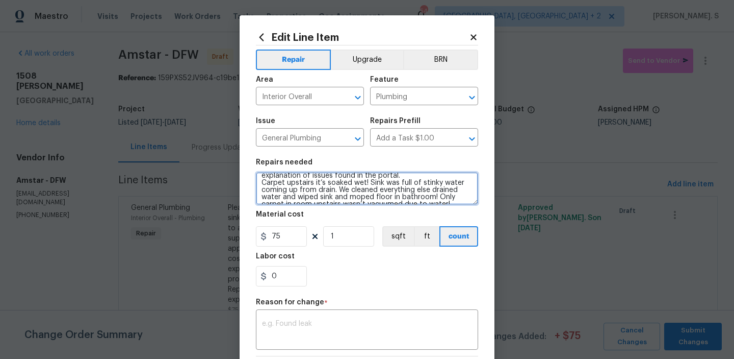
click at [262, 179] on textarea "Please prioritize this WO due to a water leak. Identify the clogged sink in que…" at bounding box center [367, 188] width 222 height 33
drag, startPoint x: 261, startPoint y: 186, endPoint x: 339, endPoint y: 216, distance: 83.5
click at [339, 216] on section "Repairs needed Please prioritize this WO due to a water leak. Identify the clog…" at bounding box center [367, 223] width 222 height 140
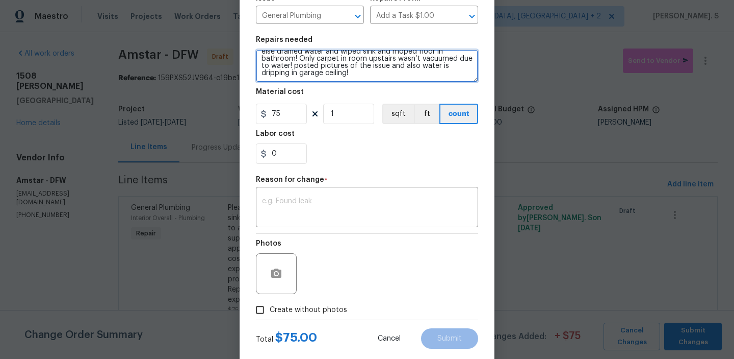
type textarea "Please prioritize this WO due to a water leak. Identify the clogged sink in que…"
click at [283, 314] on span "Create without photos" at bounding box center [309, 310] width 78 height 11
click at [270, 314] on input "Create without photos" at bounding box center [259, 309] width 19 height 19
checkbox input "true"
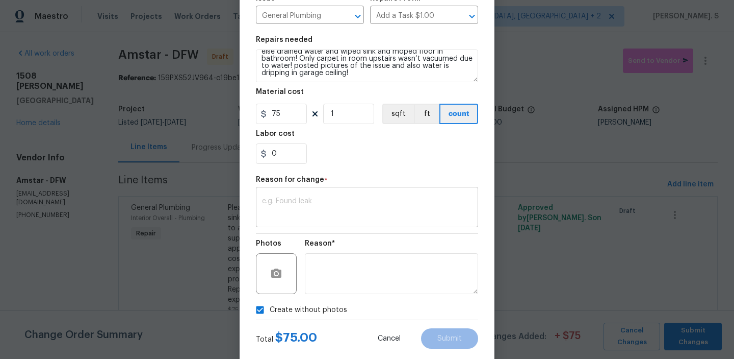
click at [318, 210] on textarea at bounding box center [367, 207] width 210 height 21
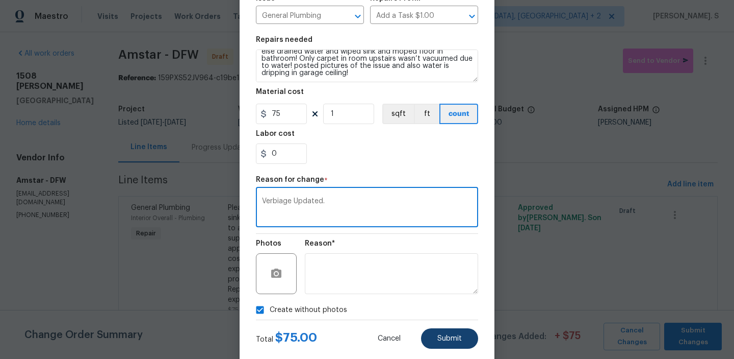
type textarea "Verbiage Updated."
click at [440, 338] on span "Submit" at bounding box center [450, 339] width 24 height 8
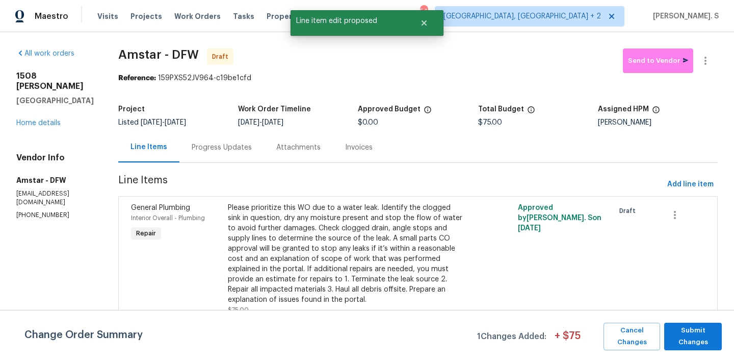
scroll to position [0, 0]
click at [682, 341] on span "Submit Changes" at bounding box center [693, 335] width 47 height 23
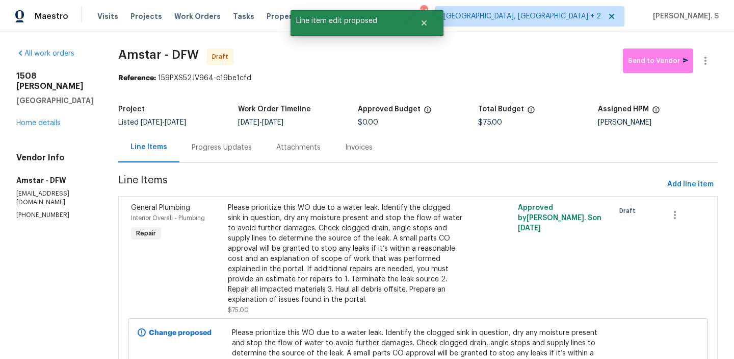
click at [245, 174] on section "Amstar - DFW Draft Send to Vendor Reference: 159PXS52JV964-c19be1cfd Project Li…" at bounding box center [418, 241] width 600 height 386
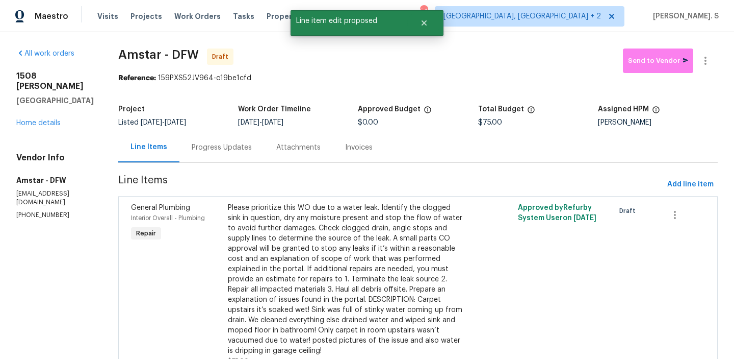
click at [222, 153] on div "Progress Updates" at bounding box center [222, 147] width 85 height 30
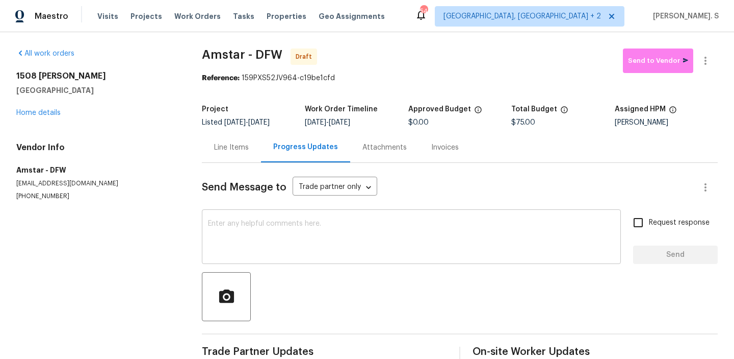
click at [272, 239] on textarea at bounding box center [411, 238] width 407 height 36
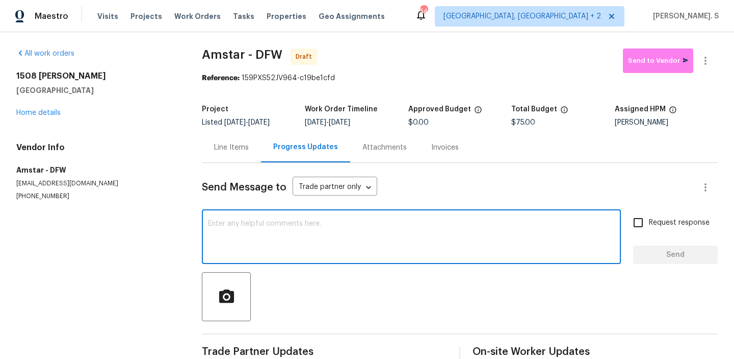
paste textarea "Hi, this is Glory with Opendoor. I’m confirming you received the WO for the pro…"
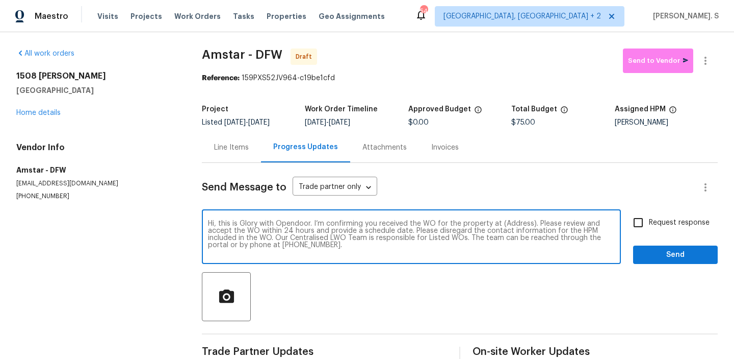
click at [516, 224] on textarea "Hi, this is Glory with Opendoor. I’m confirming you received the WO for the pro…" at bounding box center [411, 238] width 407 height 36
paste textarea "[STREET_ADDRESS][PERSON_NAME]"
type textarea "Hi, this is Glory with Opendoor. I’m confirming you received the WO for the pro…"
click at [712, 57] on icon "button" at bounding box center [706, 61] width 12 height 12
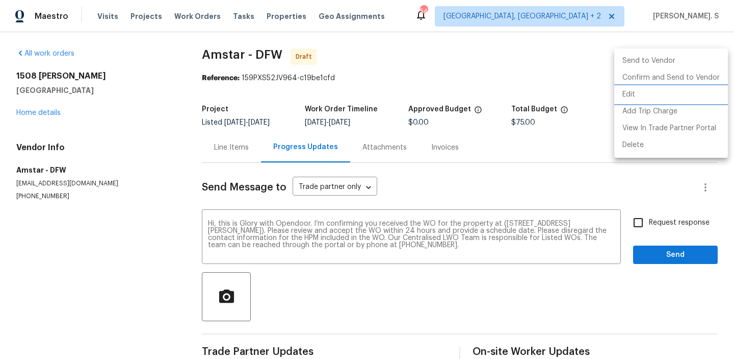
click at [662, 90] on li "Edit" at bounding box center [672, 94] width 114 height 17
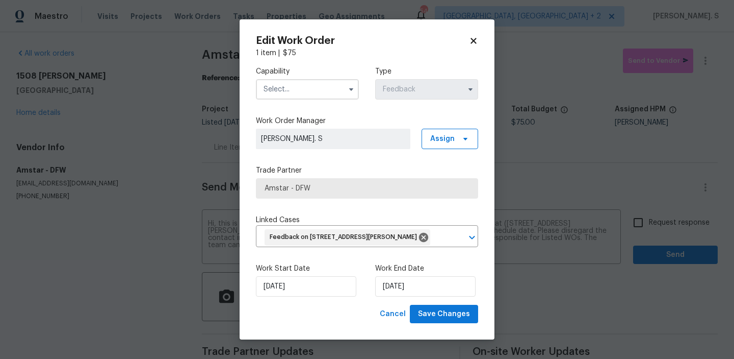
click at [287, 75] on label "Capability" at bounding box center [307, 71] width 103 height 10
click at [287, 84] on input "text" at bounding box center [307, 89] width 103 height 20
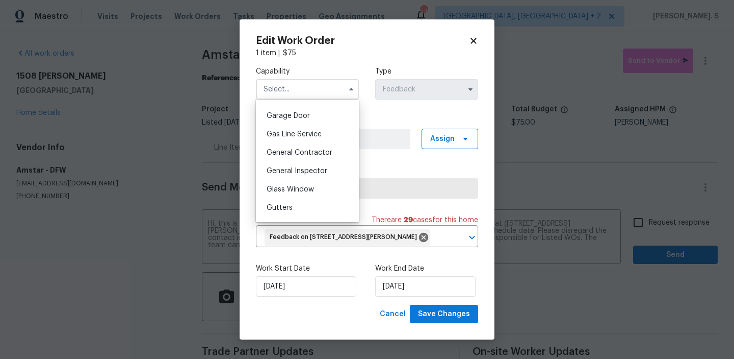
scroll to position [448, 0]
click at [284, 149] on span "General Contractor" at bounding box center [300, 150] width 66 height 7
type input "General Contractor"
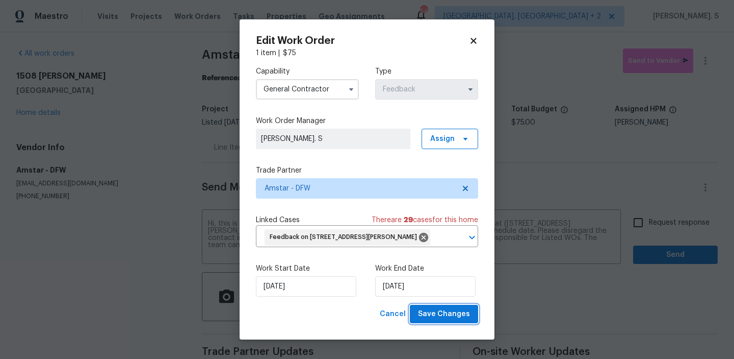
click at [450, 315] on span "Save Changes" at bounding box center [444, 314] width 52 height 13
click at [628, 227] on body "Maestro Visits Projects Work Orders Tasks Properties Geo Assignments 54 [GEOGRA…" at bounding box center [367, 179] width 734 height 359
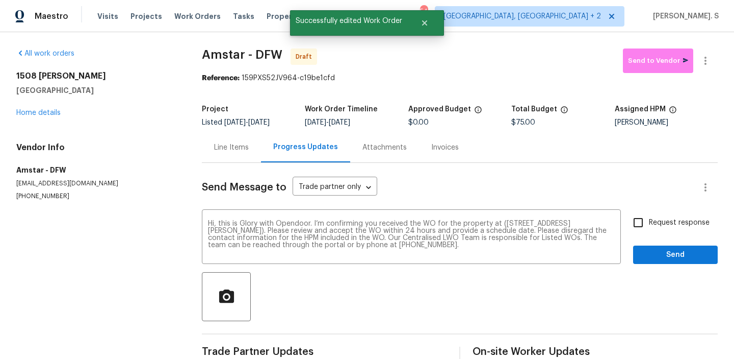
click at [641, 223] on input "Request response" at bounding box center [638, 222] width 21 height 21
checkbox input "true"
click at [647, 250] on span "Send" at bounding box center [676, 254] width 68 height 13
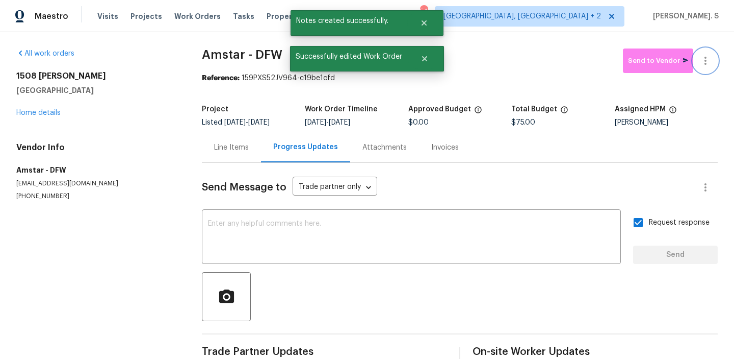
click at [704, 60] on icon "button" at bounding box center [706, 61] width 12 height 12
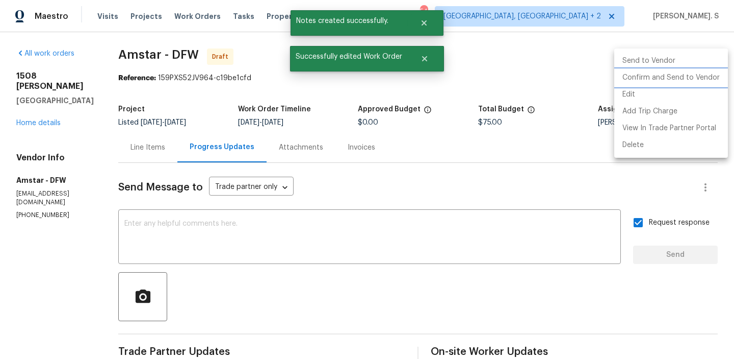
click at [693, 80] on li "Confirm and Send to Vendor" at bounding box center [672, 77] width 114 height 17
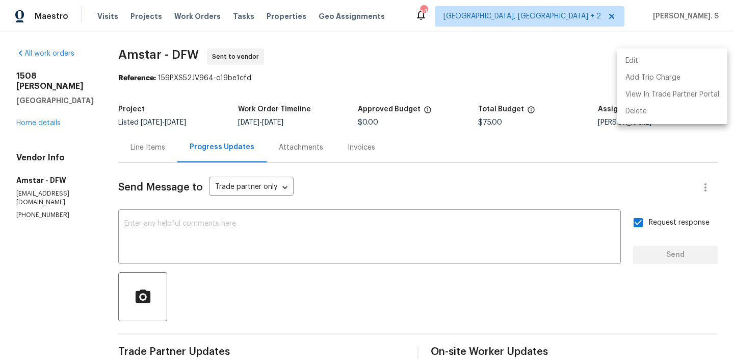
click at [144, 61] on div at bounding box center [367, 179] width 734 height 359
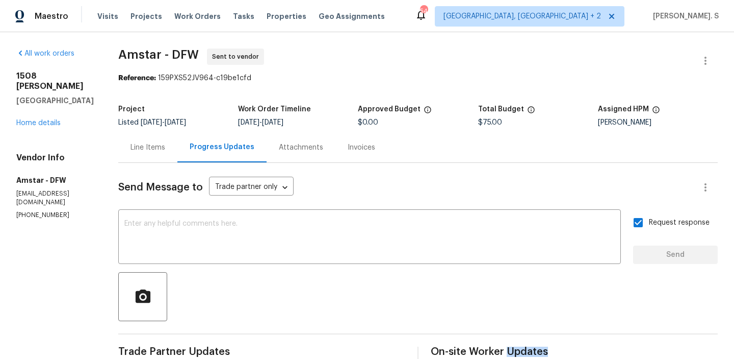
click at [144, 61] on div "Edit Add Trip Charge View In Trade Partner Portal Delete" at bounding box center [367, 179] width 734 height 359
click at [144, 61] on span "Amstar - DFW Sent to vendor" at bounding box center [405, 60] width 575 height 24
copy span "Amstar - DFW"
click at [125, 164] on div "Send Message to Trade partner only Trade partner only ​ x ​ Request response Se…" at bounding box center [418, 303] width 600 height 281
click at [131, 150] on div "Line Items" at bounding box center [148, 147] width 35 height 10
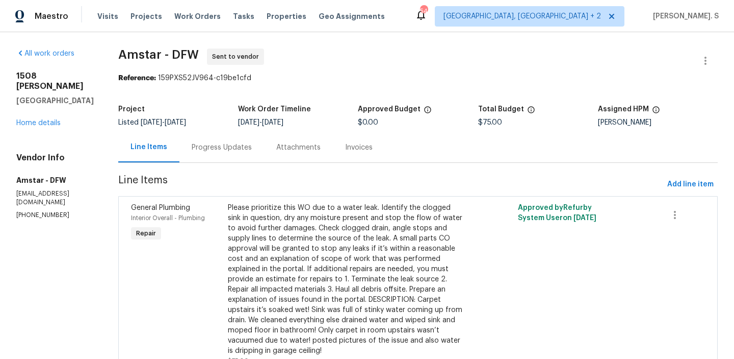
click at [250, 240] on div "Please prioritize this WO due to a water leak. Identify the clogged sink in que…" at bounding box center [346, 278] width 236 height 153
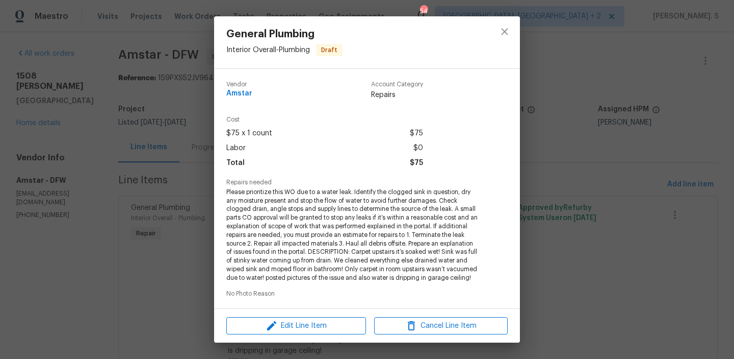
scroll to position [98, 0]
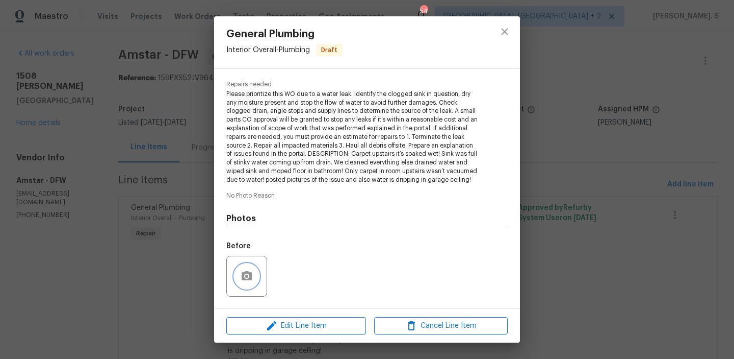
click at [247, 270] on icon "button" at bounding box center [247, 276] width 12 height 12
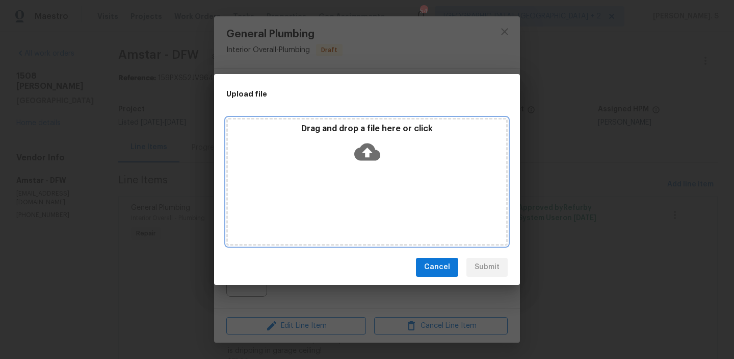
click at [357, 168] on div "Drag and drop a file here or click" at bounding box center [367, 182] width 282 height 128
